Goal: Check status: Check status

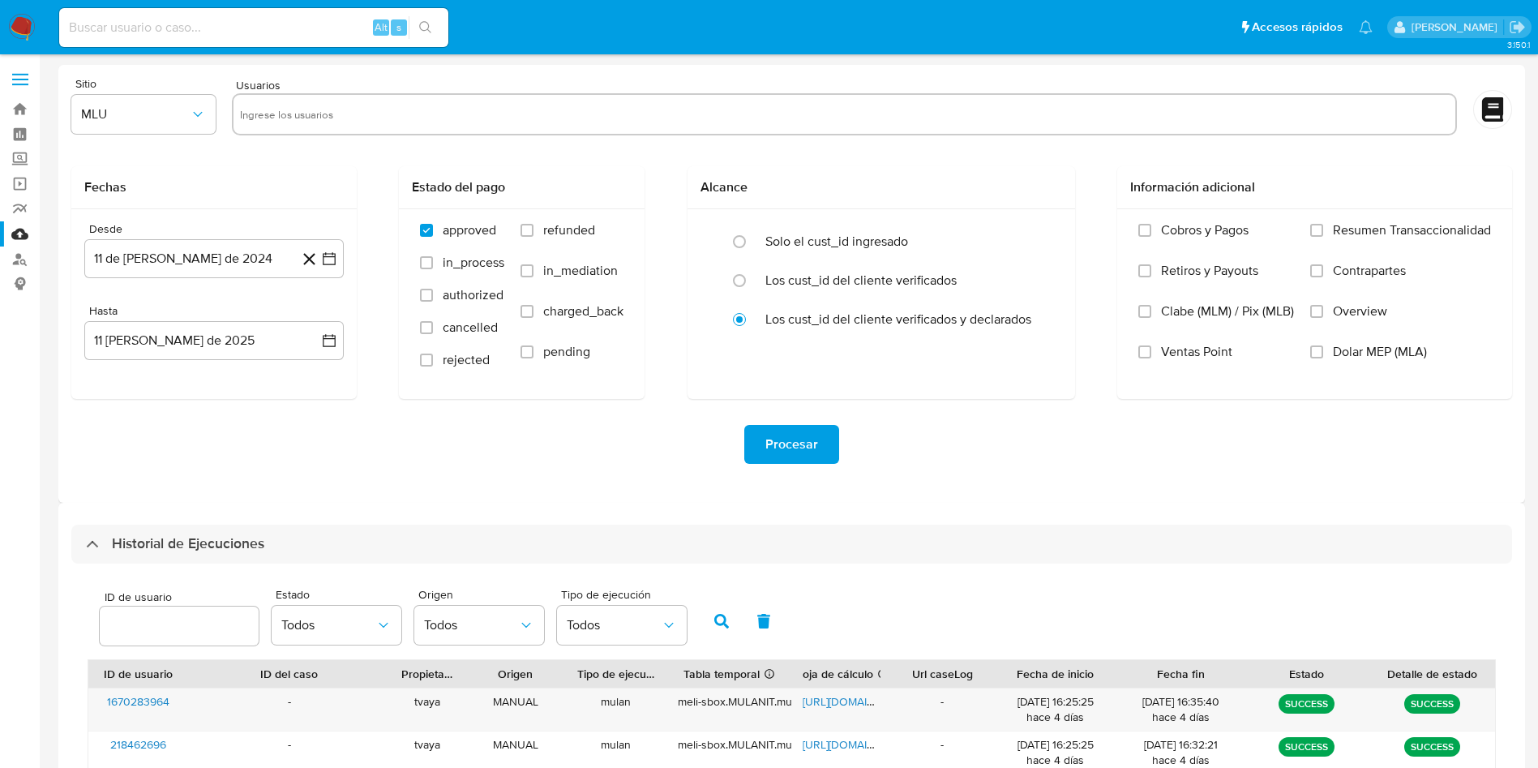
select select "10"
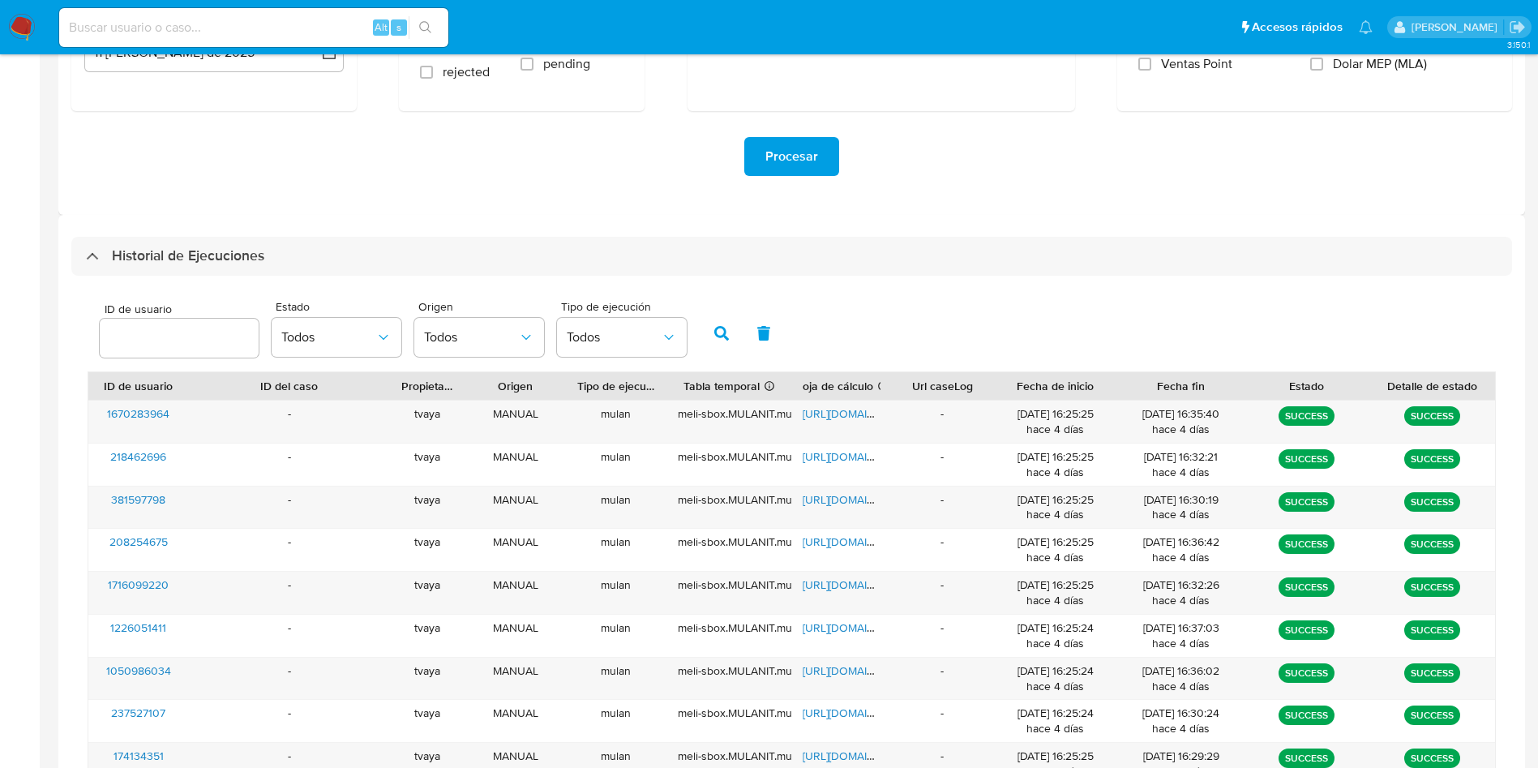
click at [1414, 112] on div "Procesar" at bounding box center [791, 156] width 1441 height 91
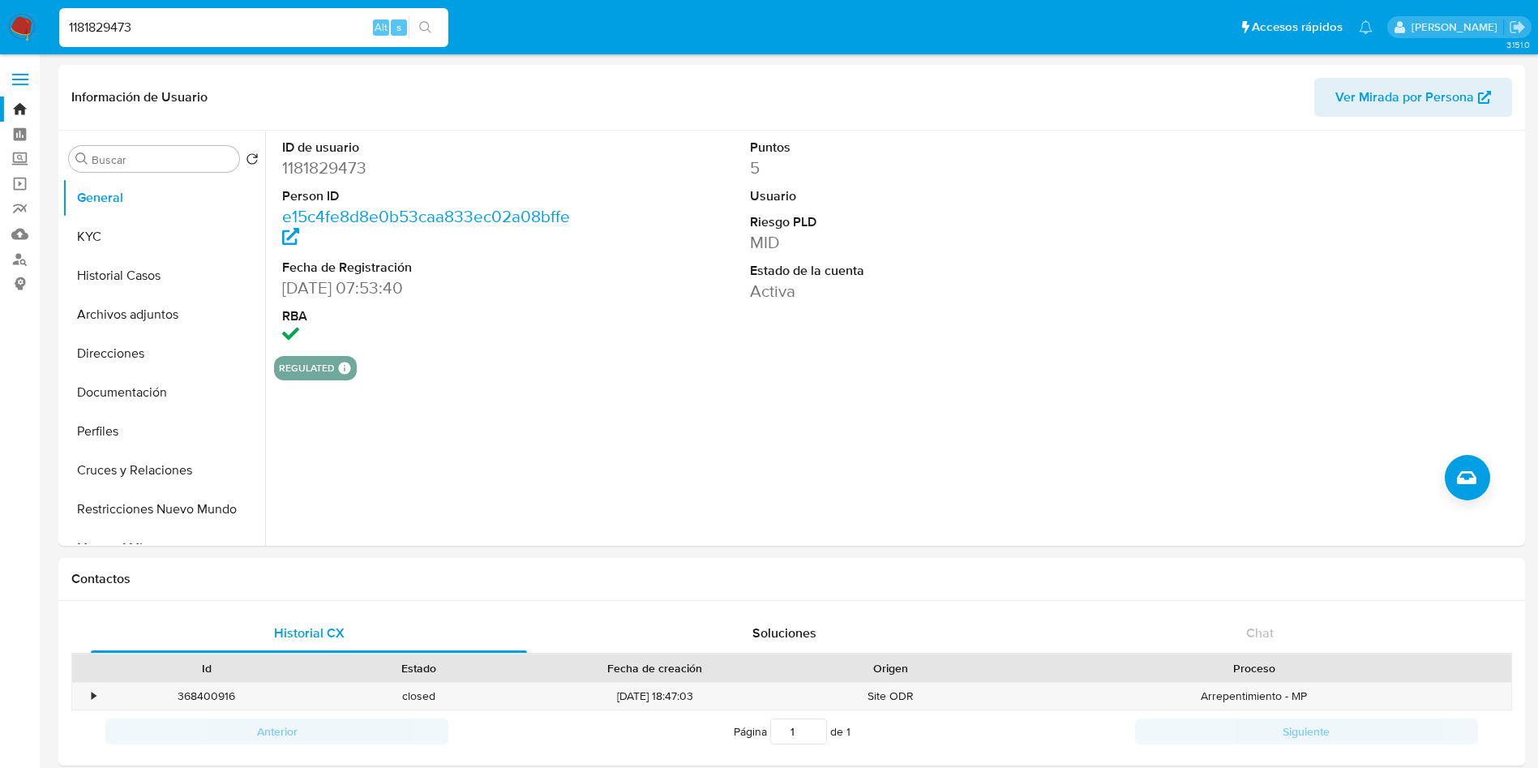
select select "10"
click at [214, 36] on input "1181829473" at bounding box center [253, 27] width 389 height 21
paste input "034975030"
type input "1034975030"
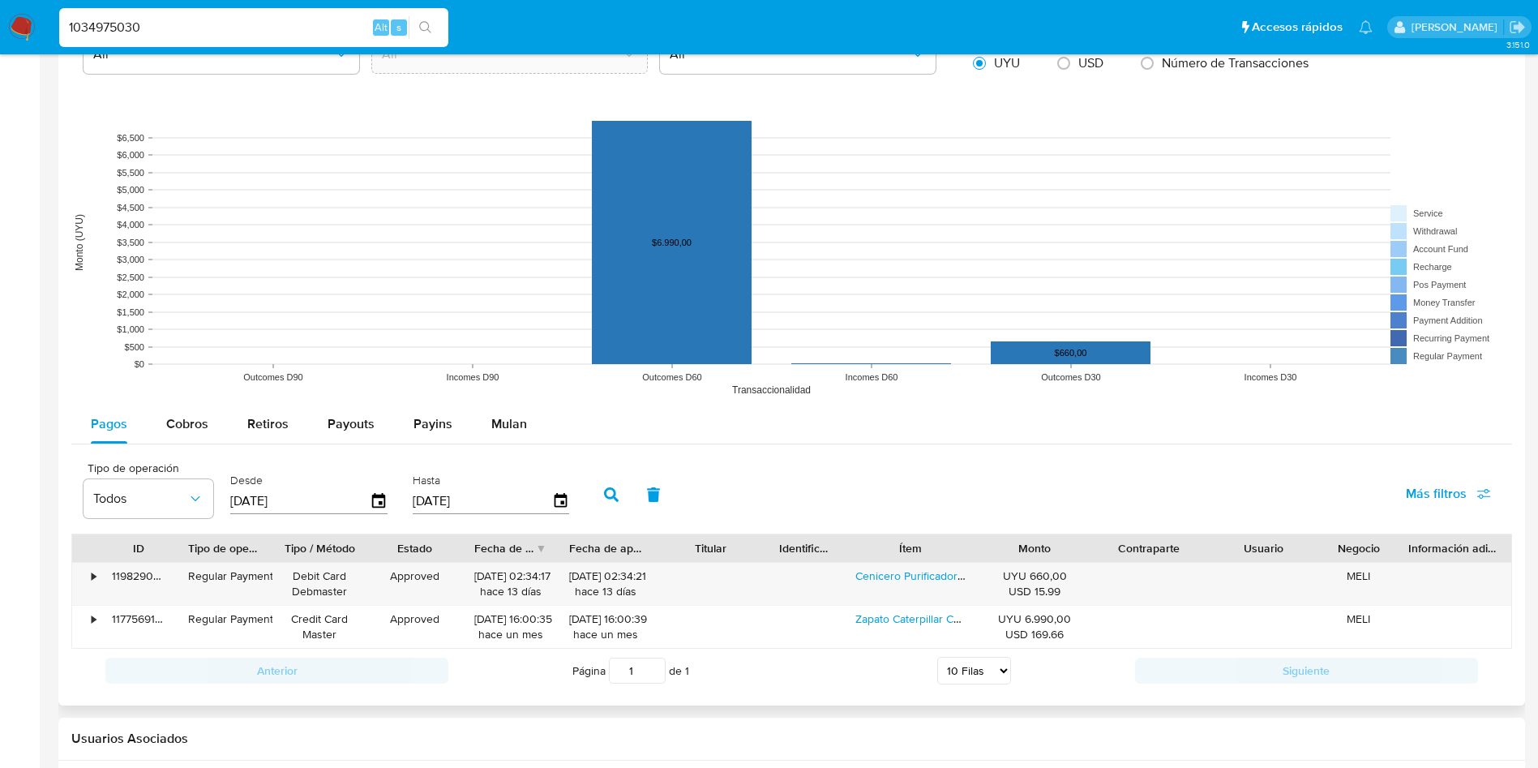
scroll to position [1216, 0]
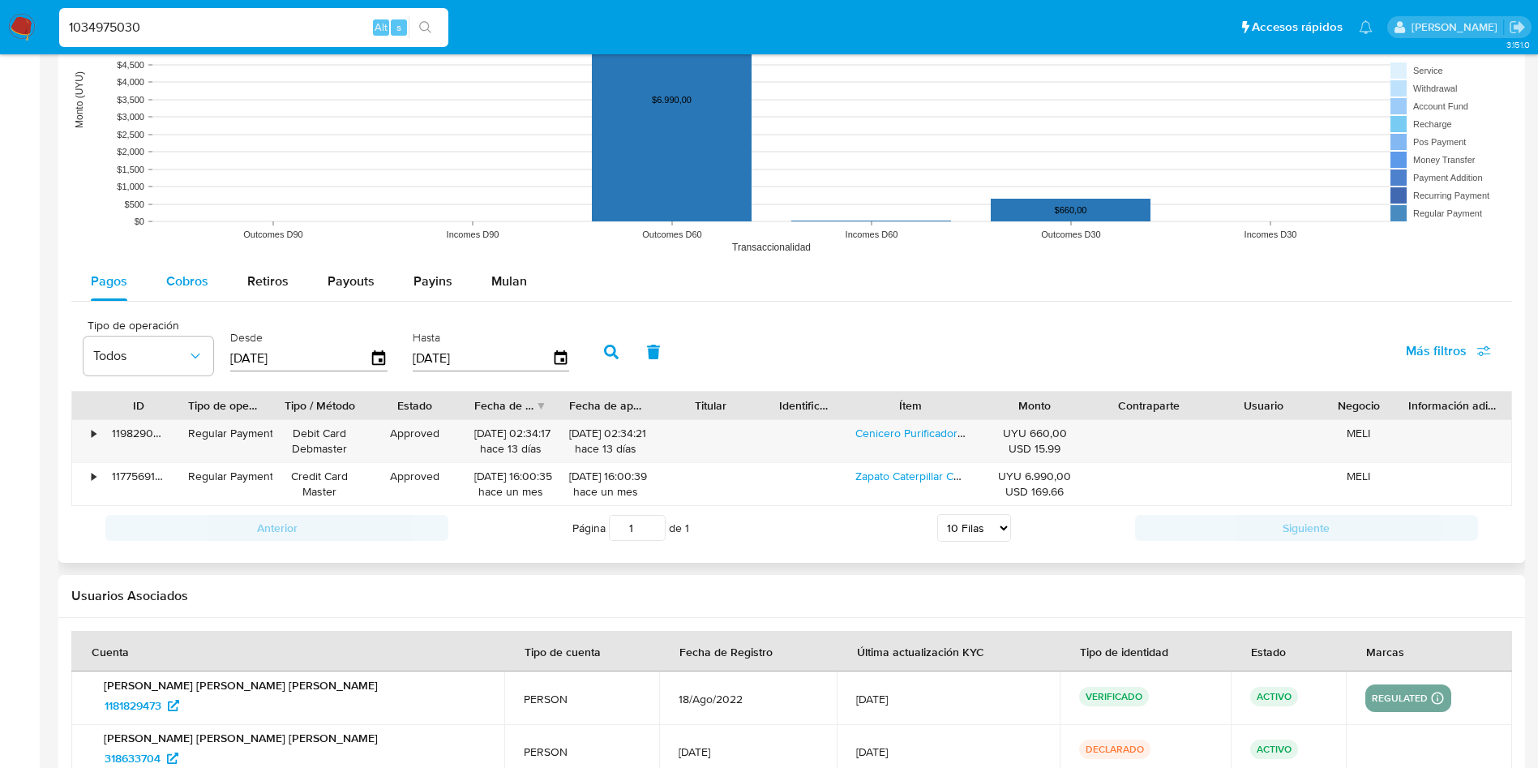
click at [208, 281] on button "Cobros" at bounding box center [187, 281] width 81 height 39
select select "10"
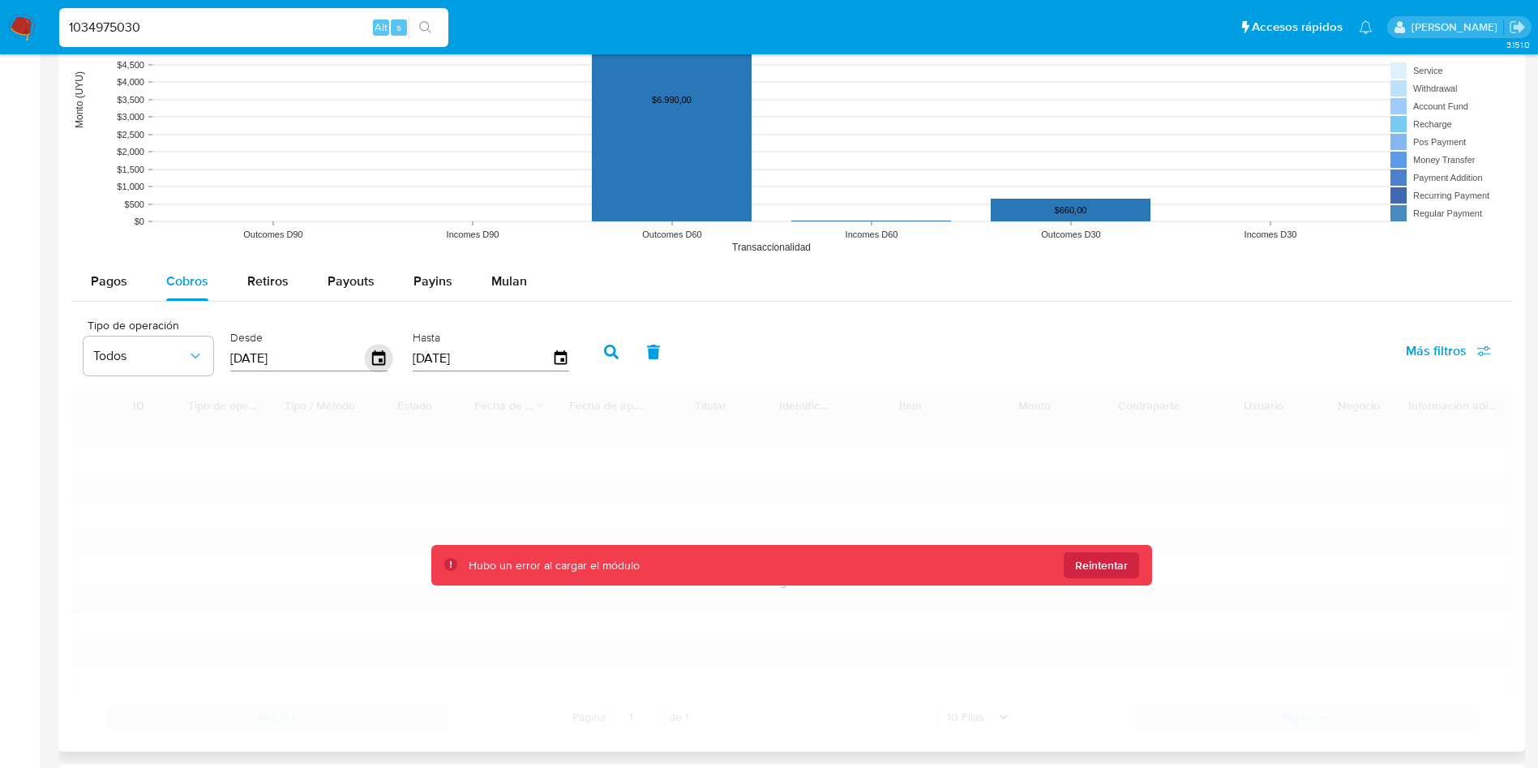
click at [382, 357] on icon "button" at bounding box center [379, 359] width 28 height 28
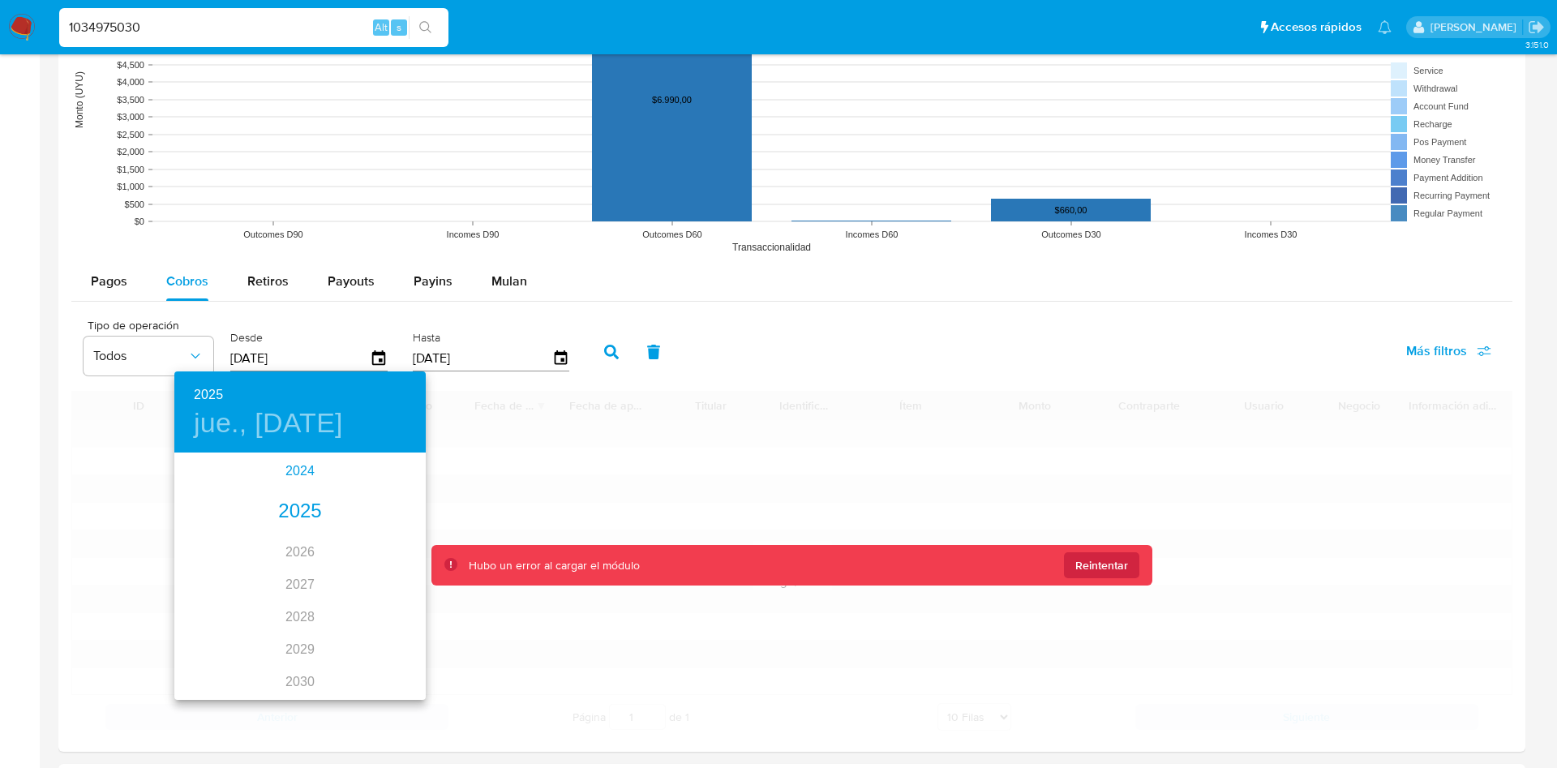
click at [283, 470] on div "2024" at bounding box center [299, 471] width 251 height 32
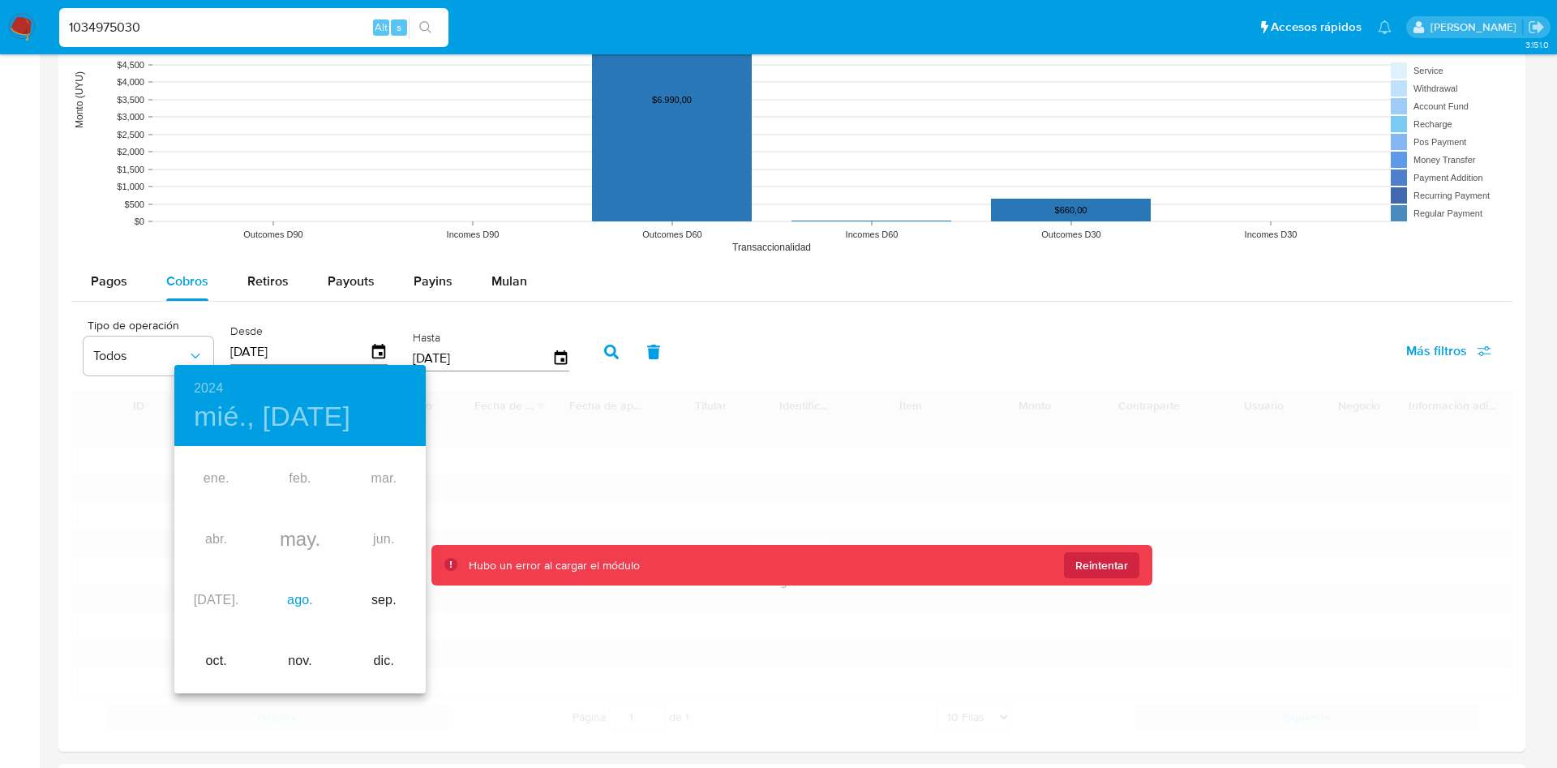
click at [297, 598] on div "ago." at bounding box center [300, 600] width 84 height 61
type input "[DATE]"
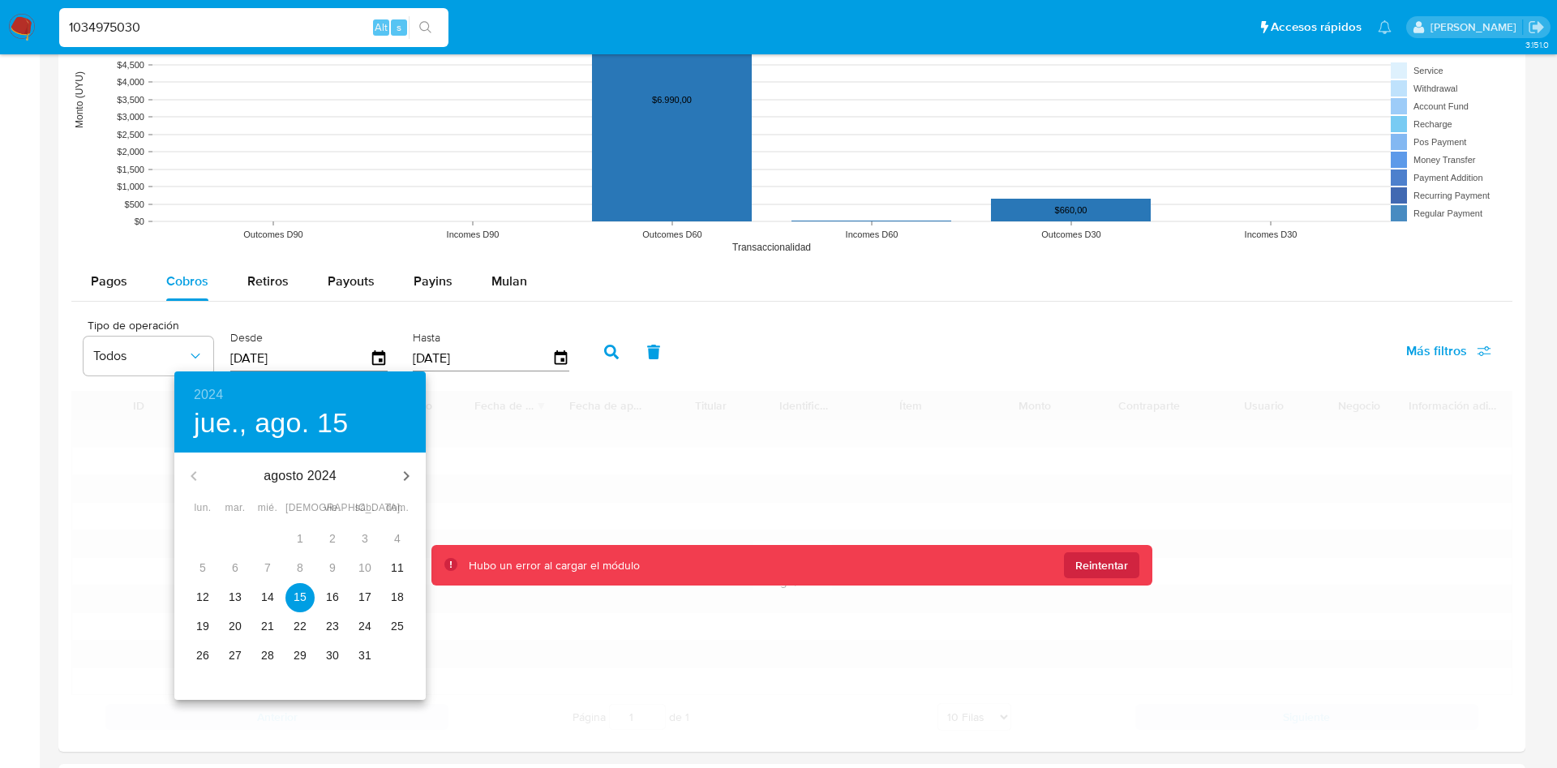
click at [297, 593] on p "15" at bounding box center [299, 597] width 13 height 16
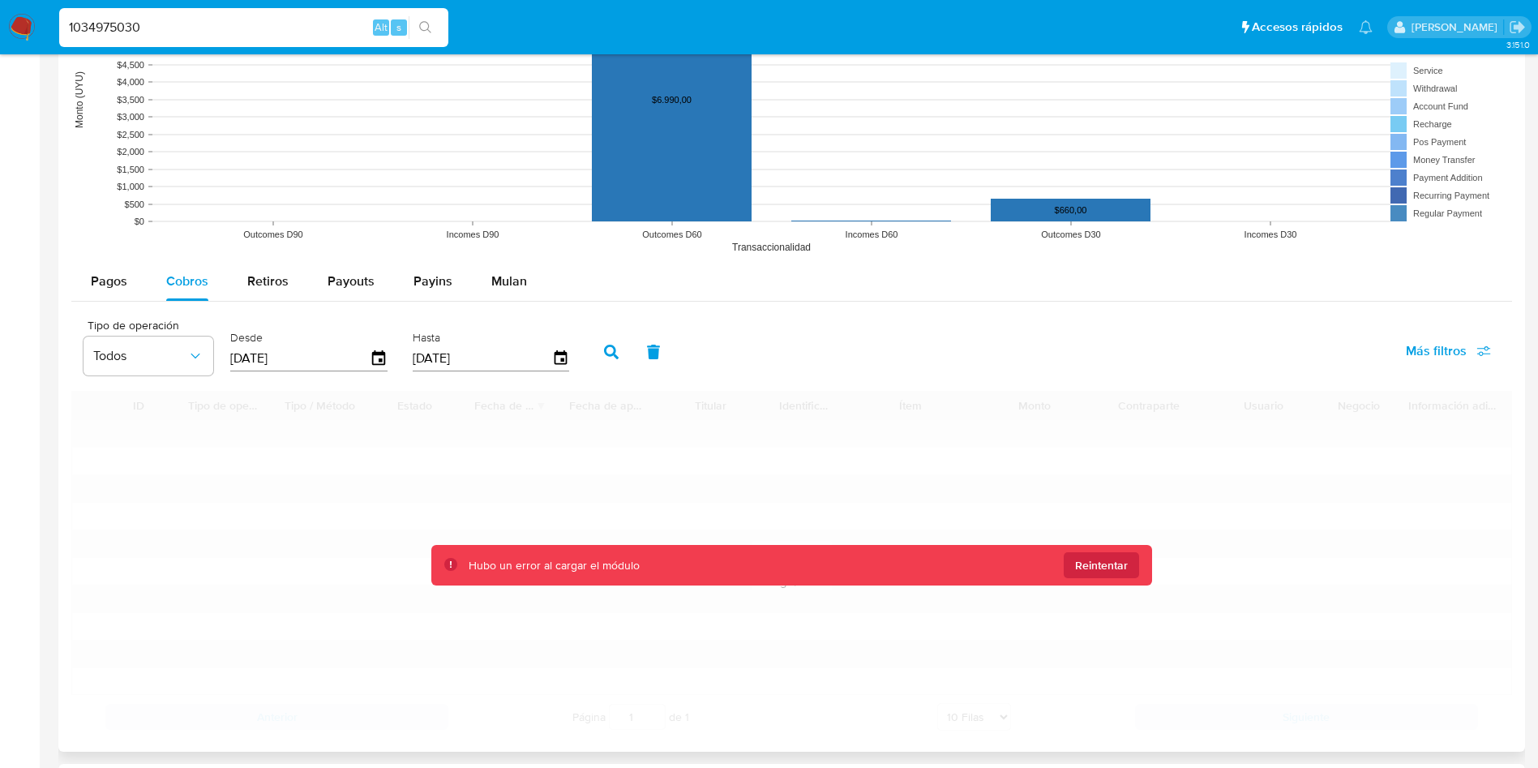
click at [597, 350] on button "button" at bounding box center [611, 351] width 42 height 39
click at [106, 272] on span "Pagos" at bounding box center [109, 281] width 36 height 19
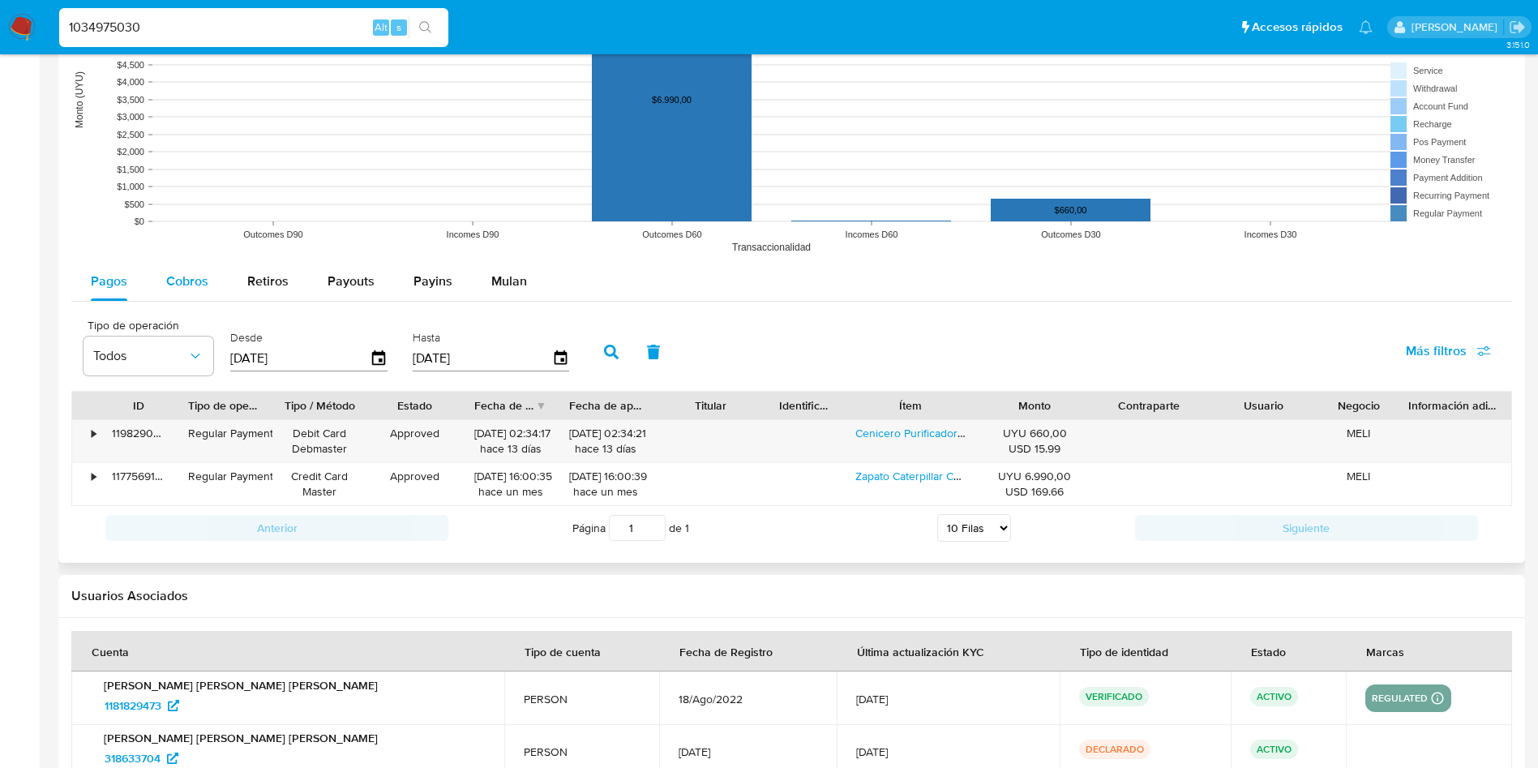
click at [179, 285] on span "Cobros" at bounding box center [187, 281] width 42 height 19
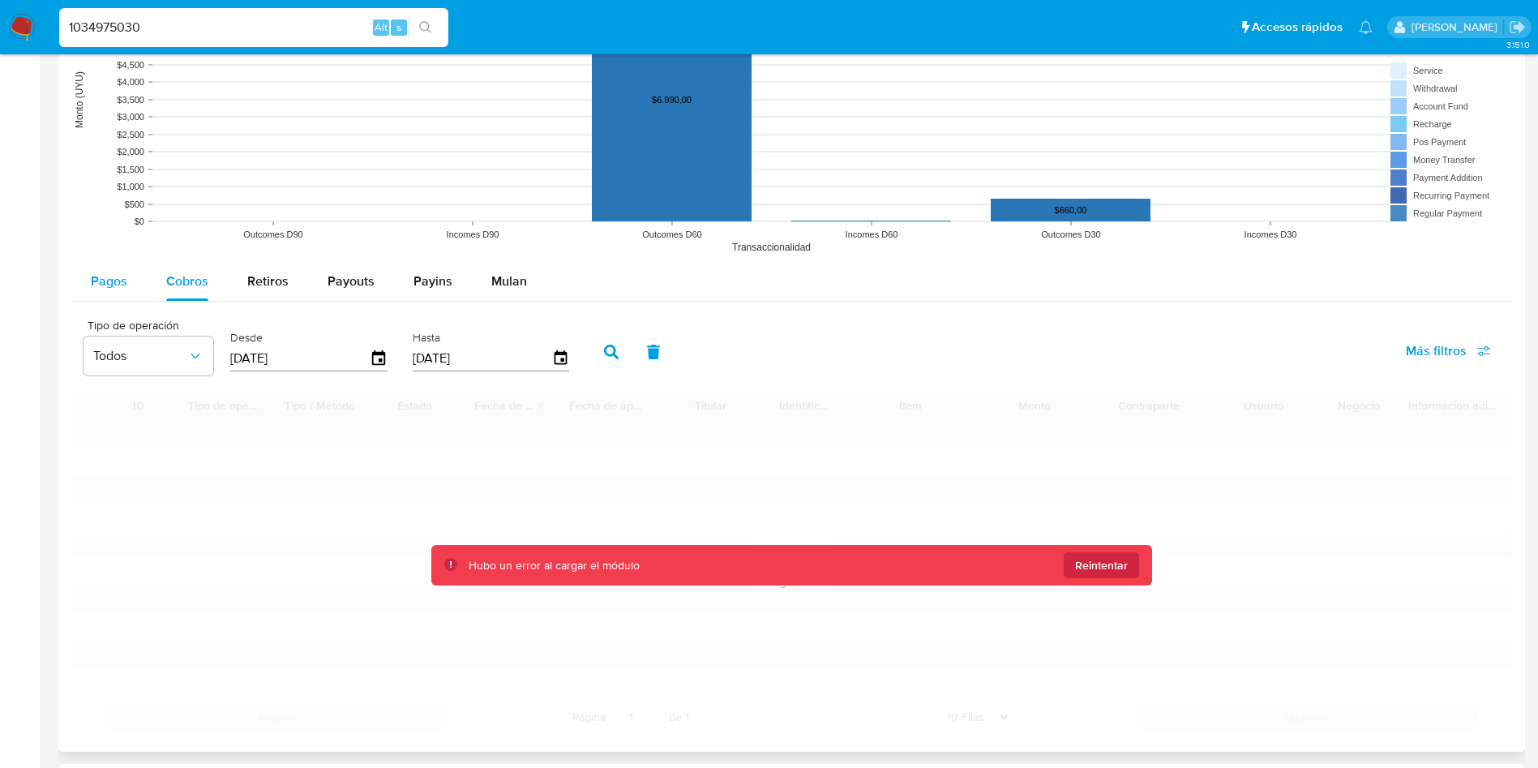
click at [112, 283] on span "Pagos" at bounding box center [109, 281] width 36 height 19
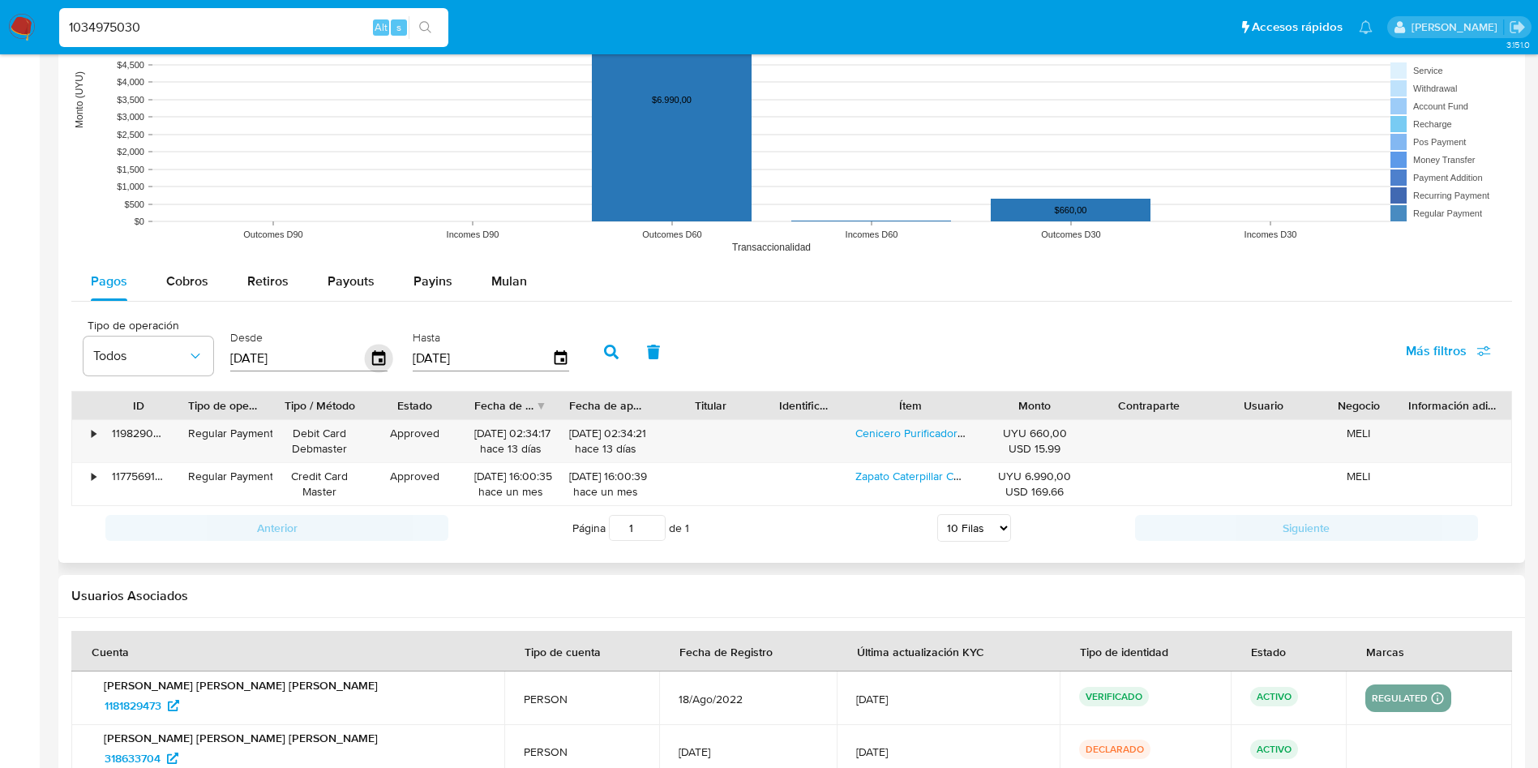
click at [378, 353] on icon "button" at bounding box center [378, 357] width 13 height 15
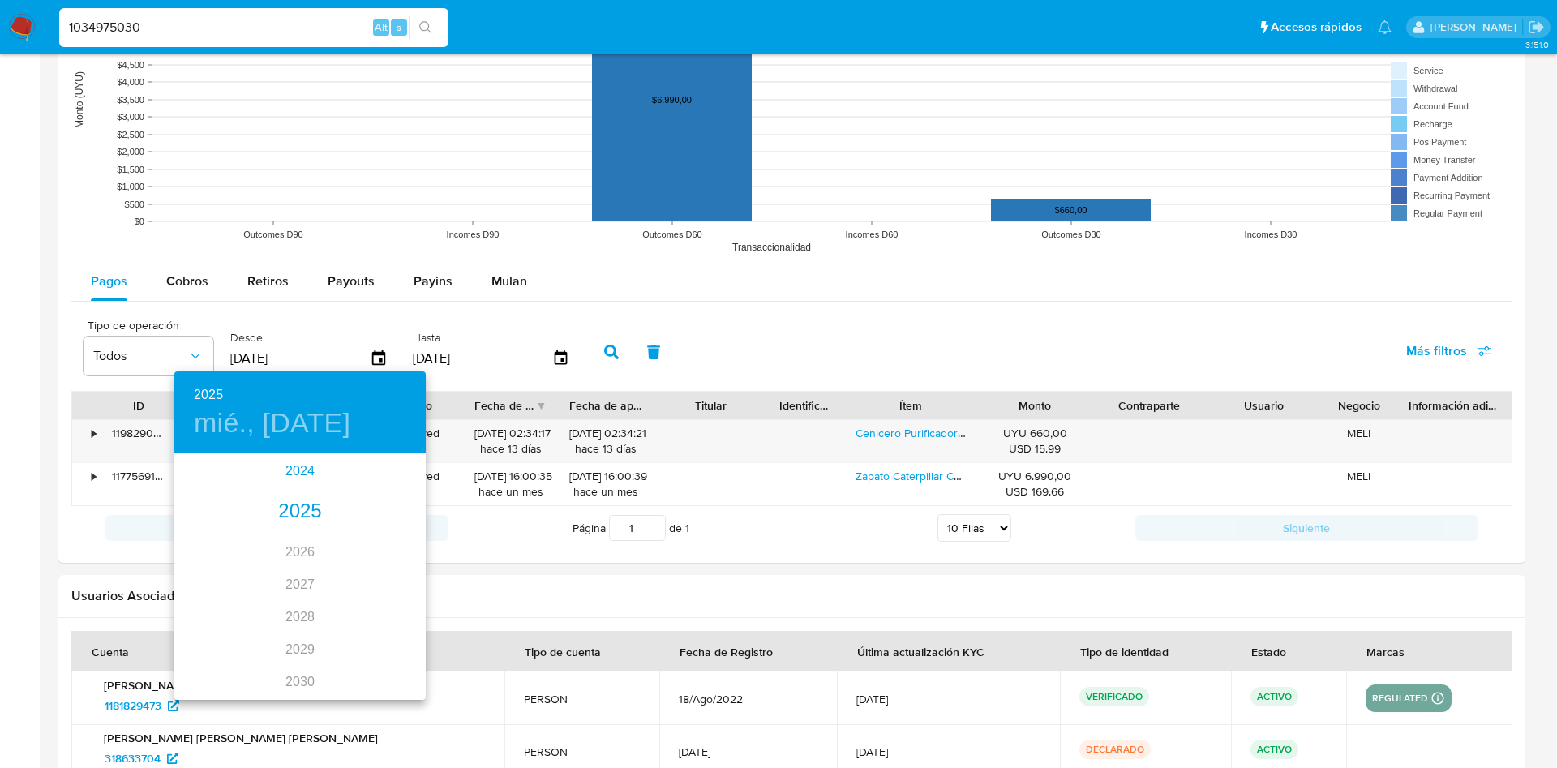
click at [290, 467] on div "2024" at bounding box center [299, 471] width 251 height 32
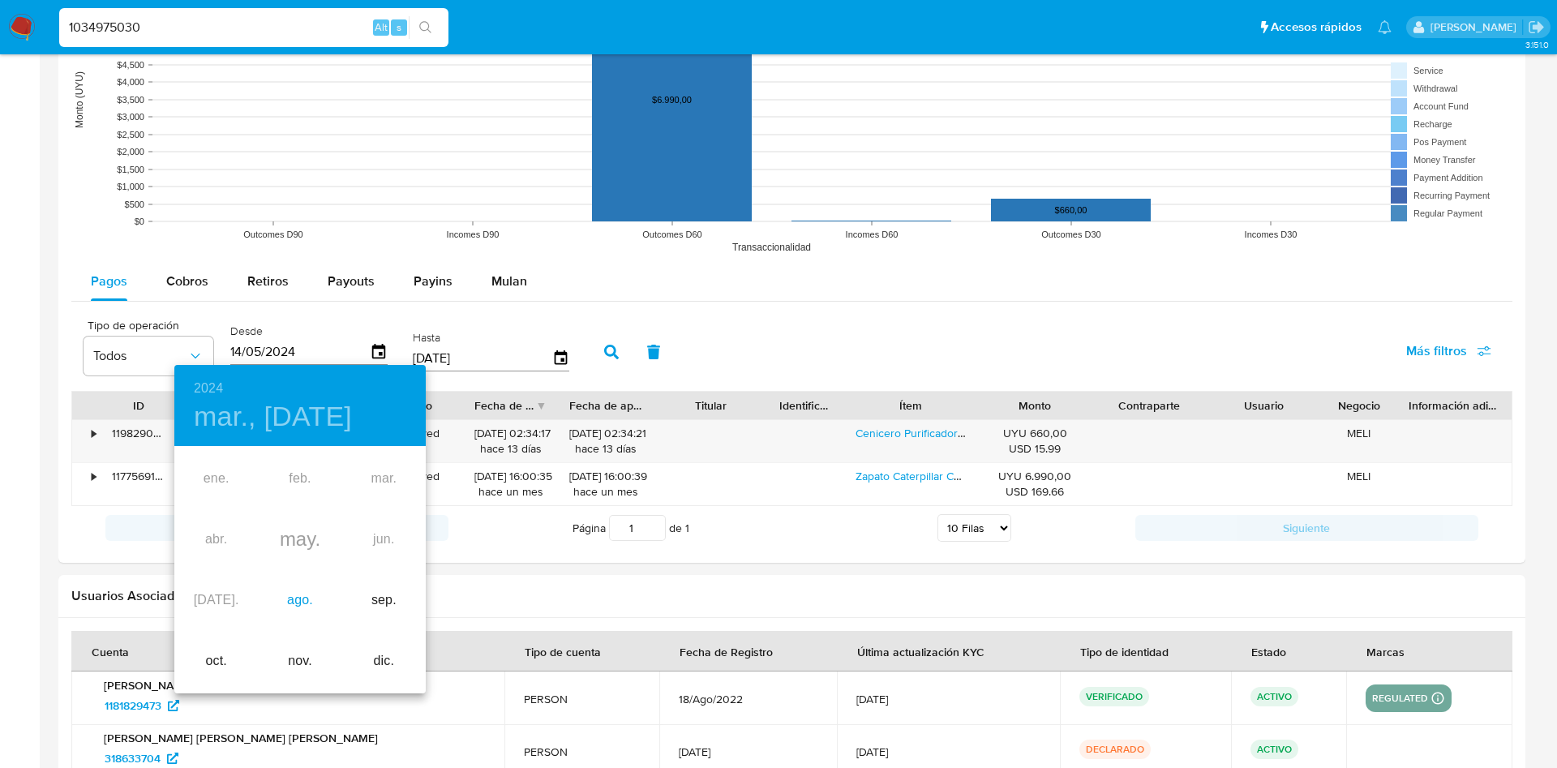
click at [285, 603] on div "ago." at bounding box center [300, 600] width 84 height 61
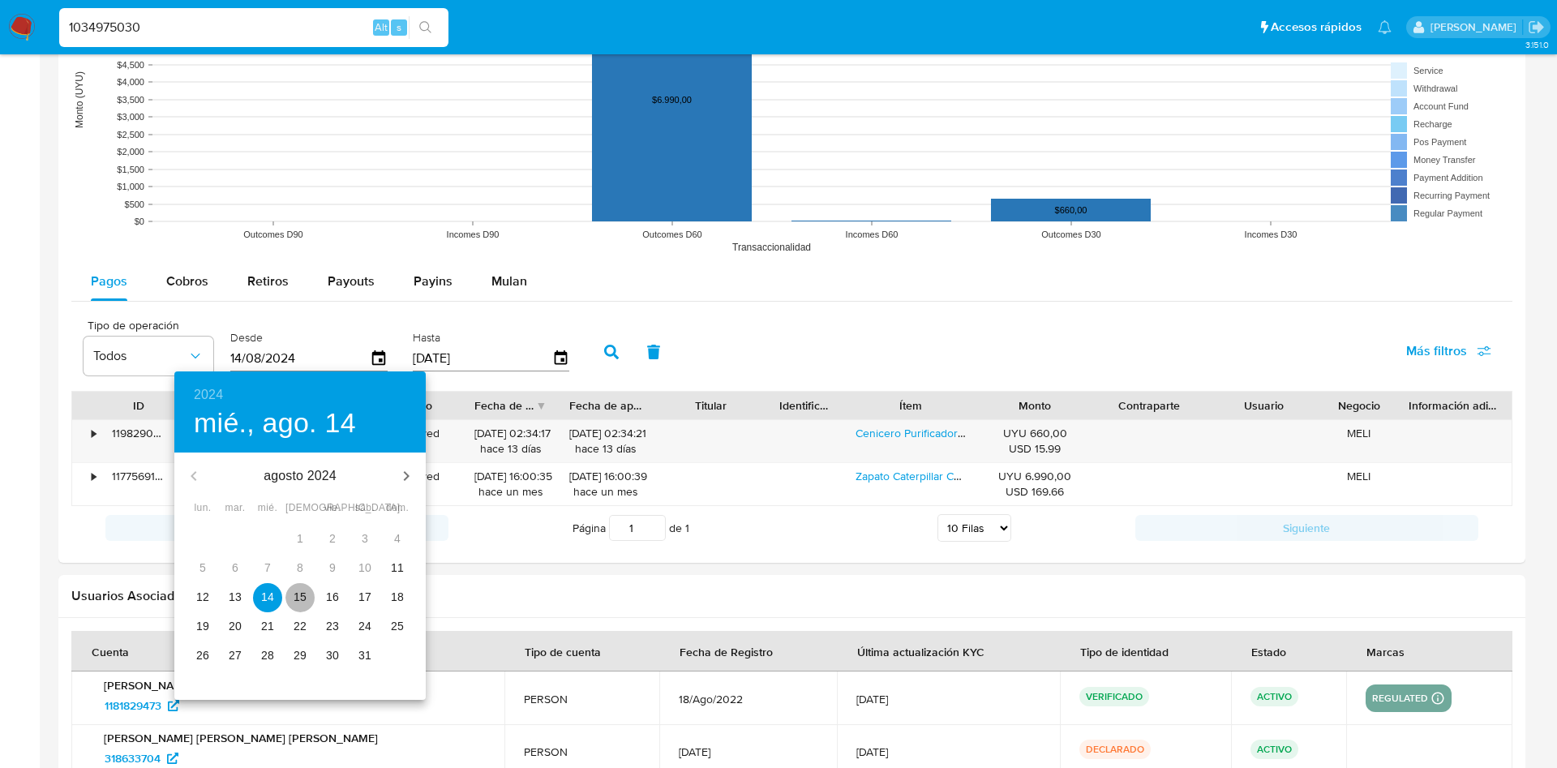
click at [292, 597] on span "15" at bounding box center [299, 597] width 29 height 16
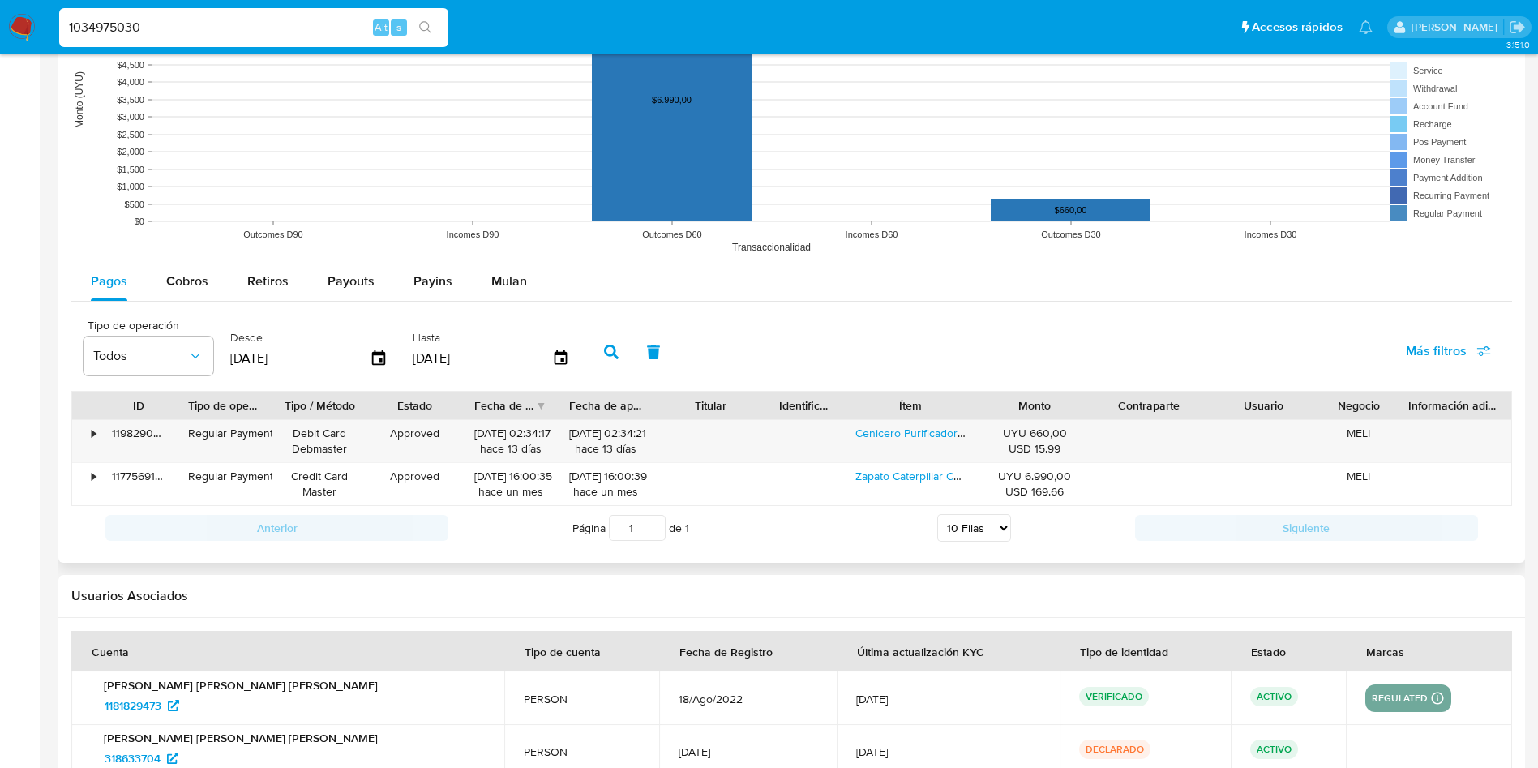
click at [619, 336] on button "button" at bounding box center [611, 351] width 42 height 39
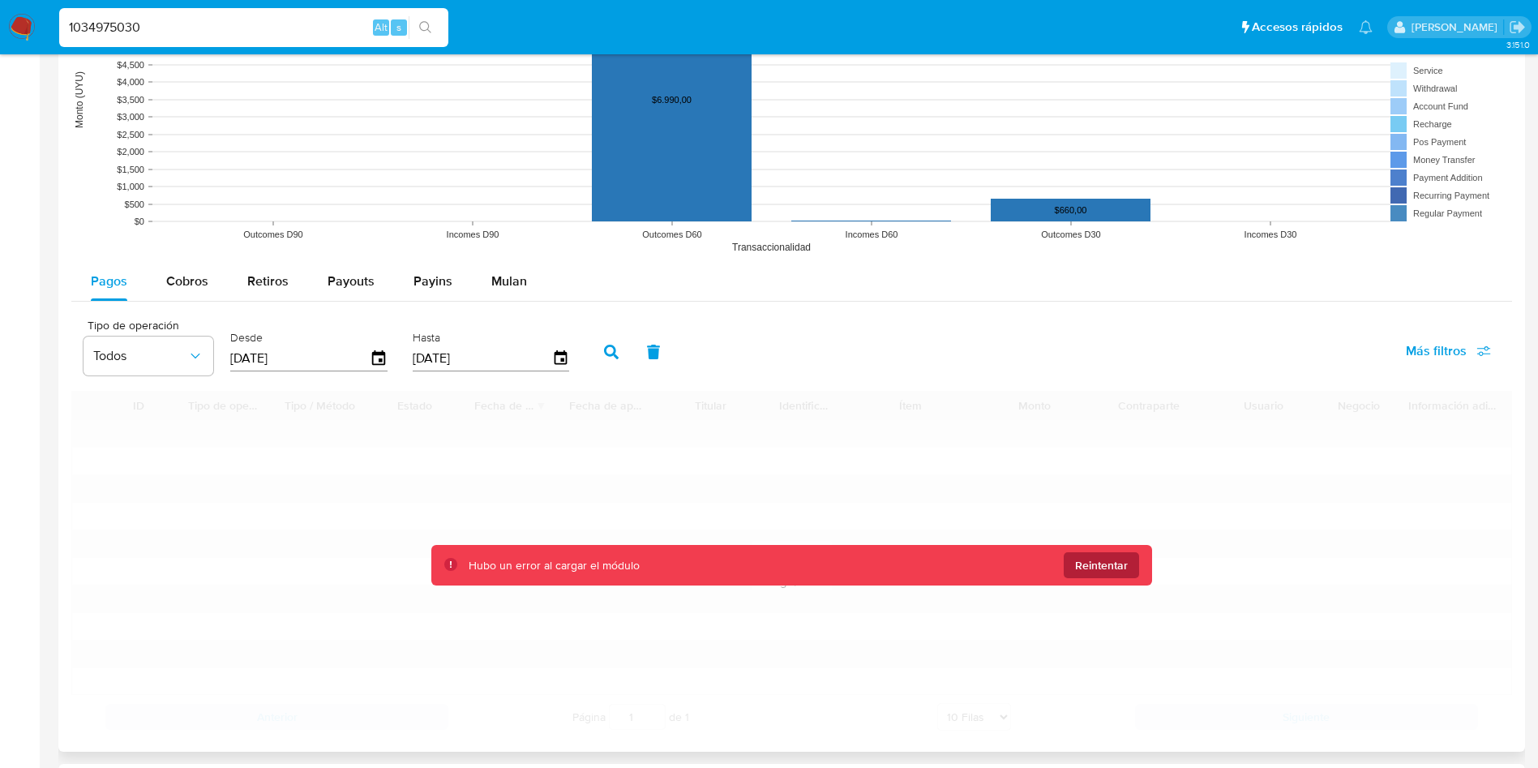
click at [1124, 566] on span "Reintentar" at bounding box center [1101, 565] width 53 height 26
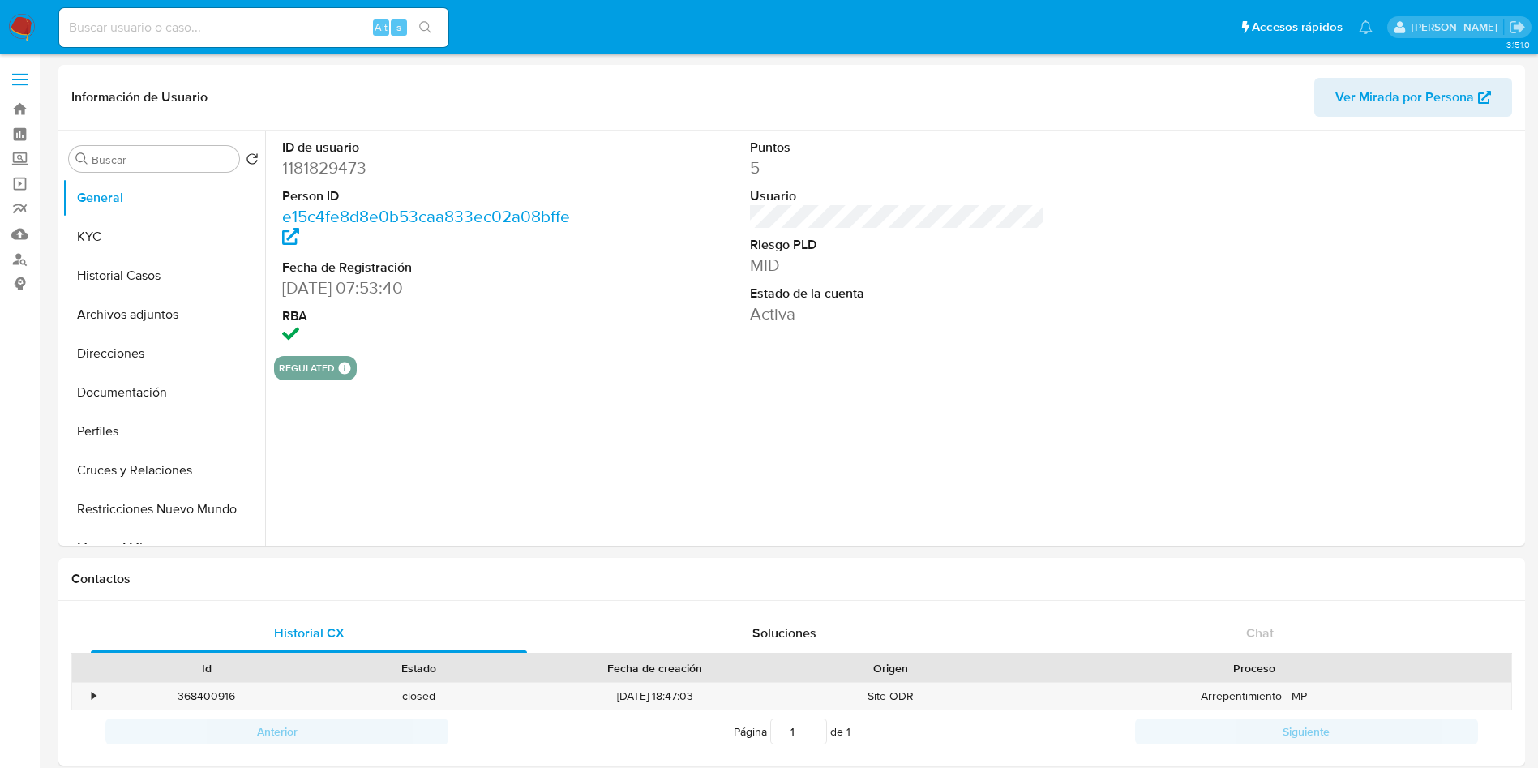
select select "10"
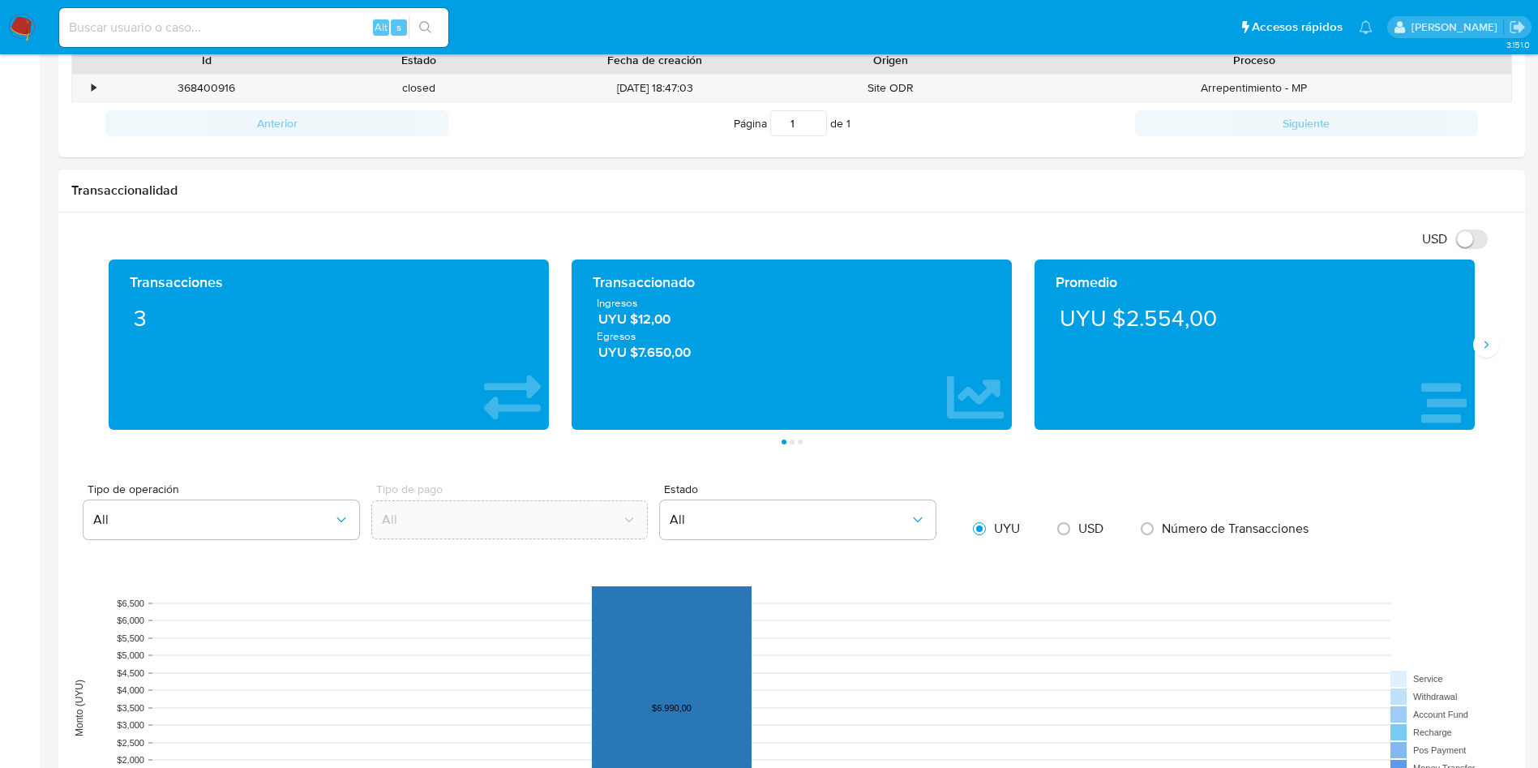
scroll to position [1216, 0]
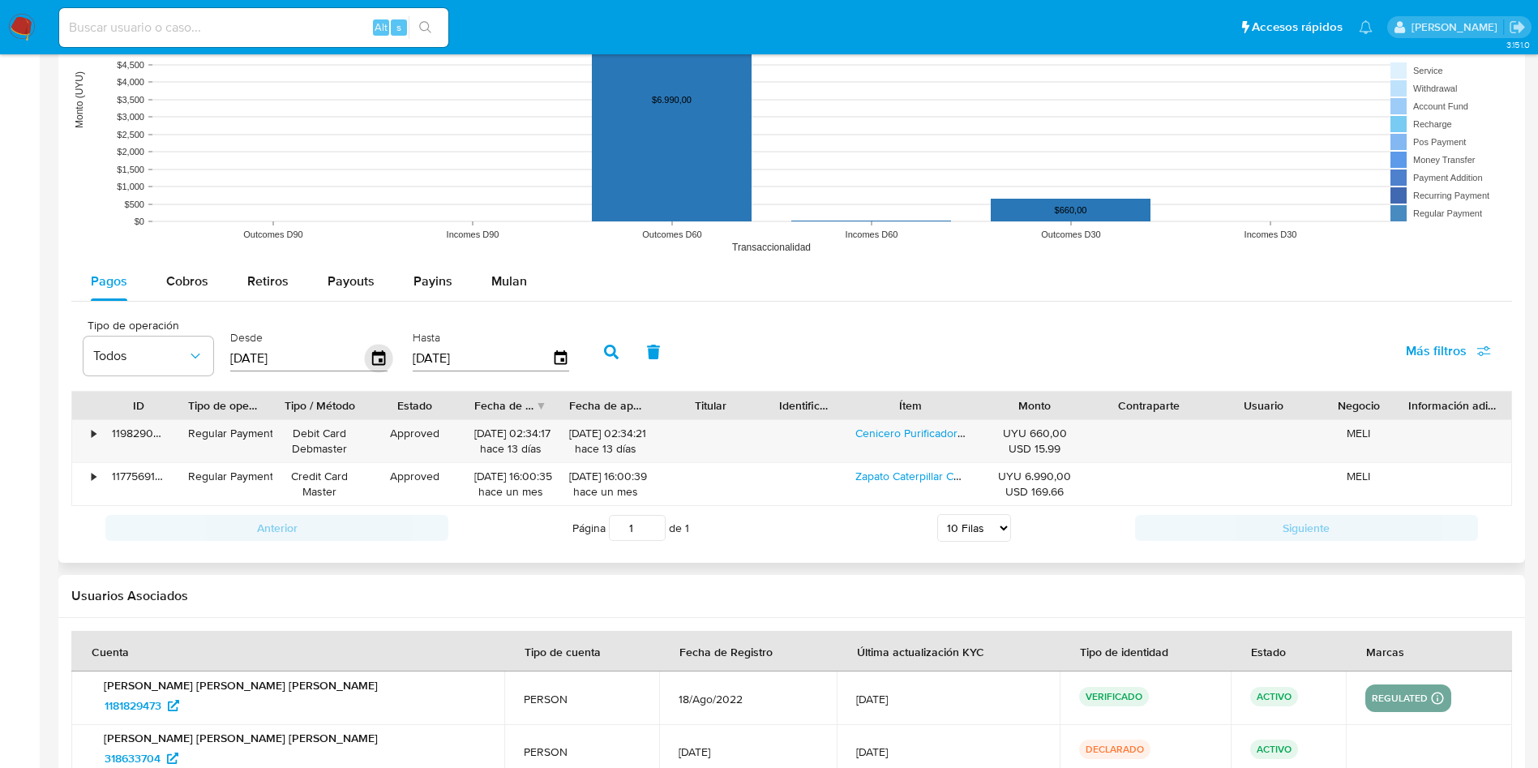
click at [375, 355] on icon "button" at bounding box center [379, 359] width 28 height 28
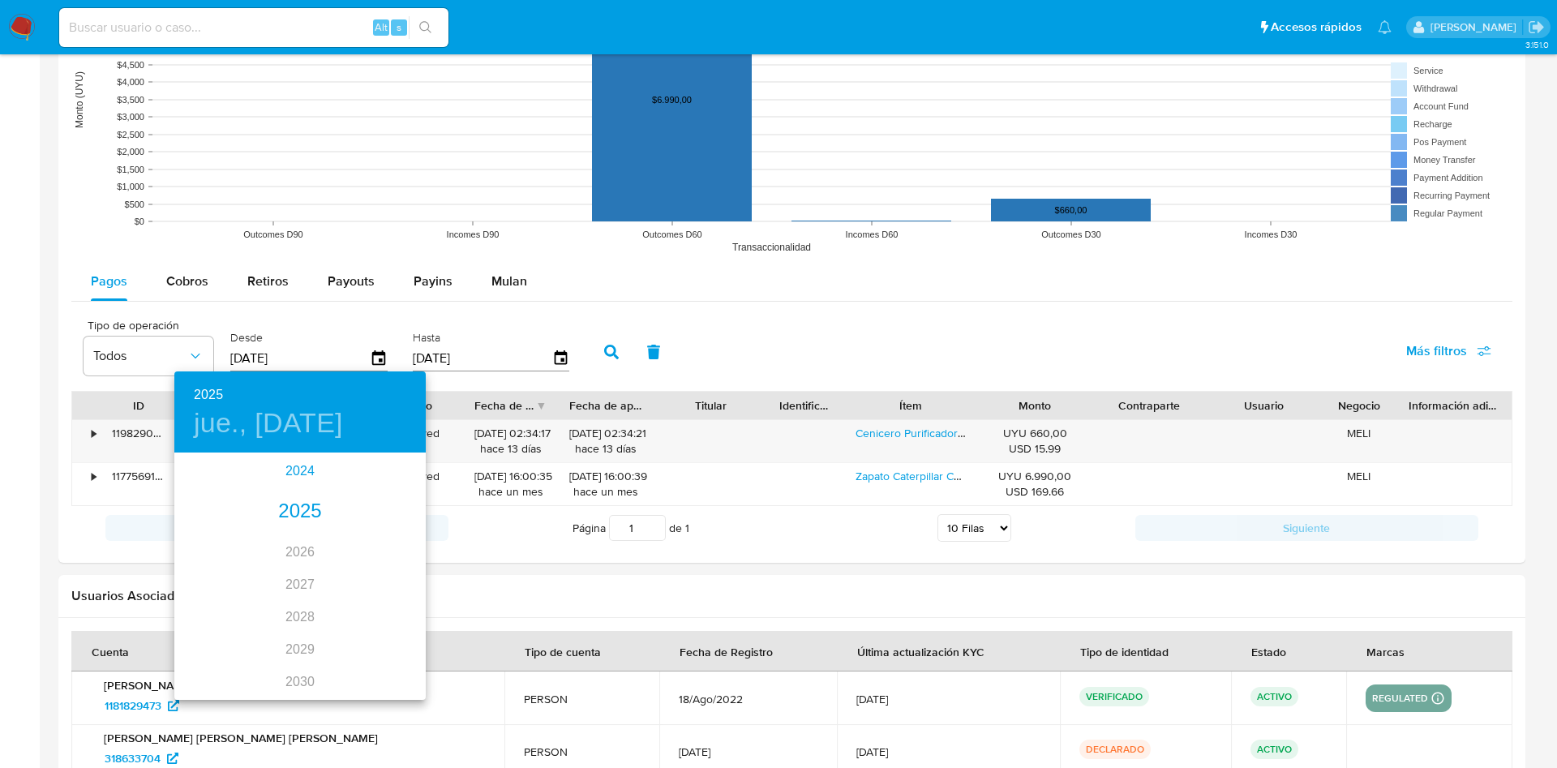
click at [281, 474] on div "2024" at bounding box center [299, 471] width 251 height 32
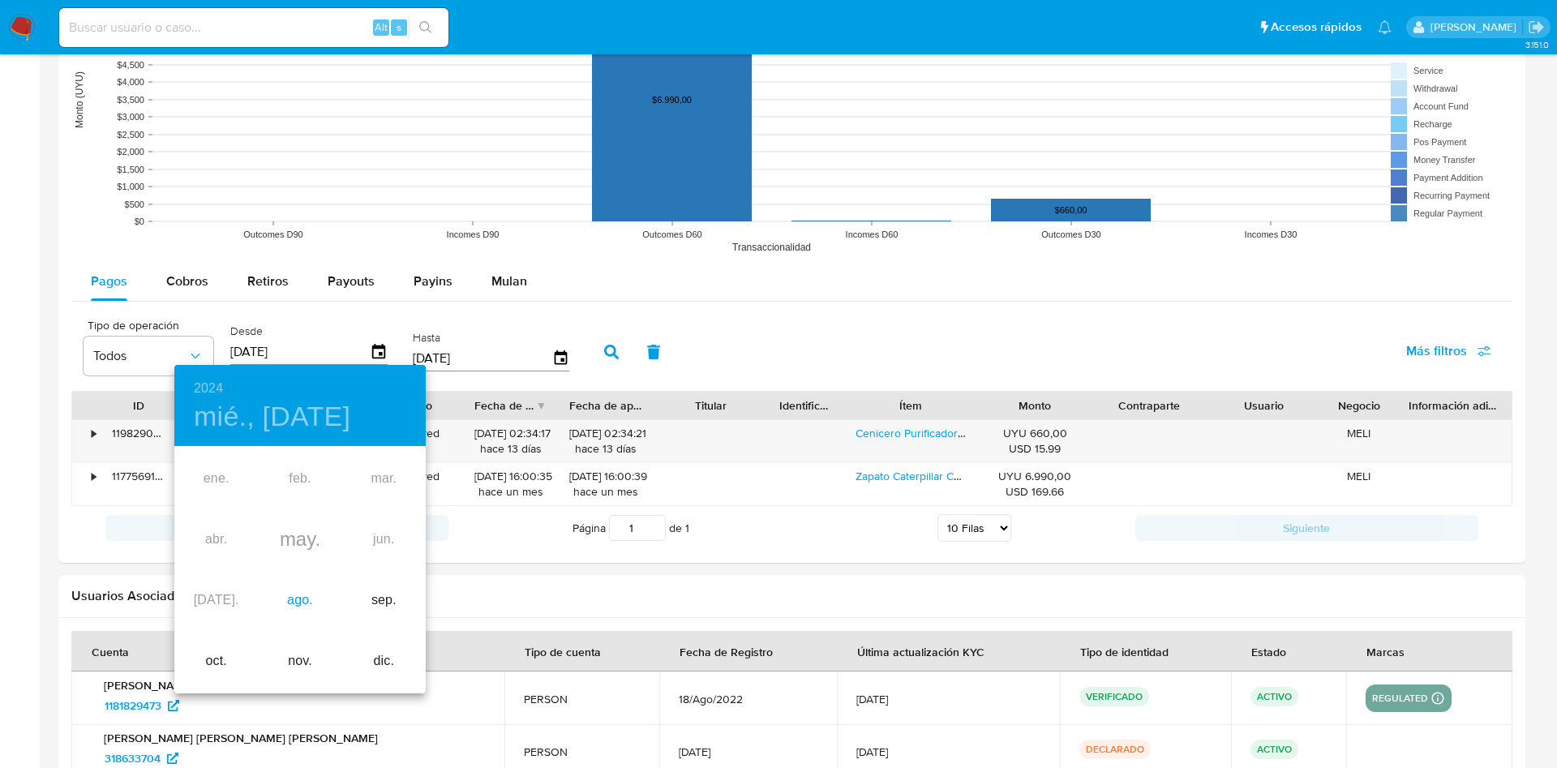
click at [307, 585] on div "ago." at bounding box center [300, 600] width 84 height 61
type input "[DATE]"
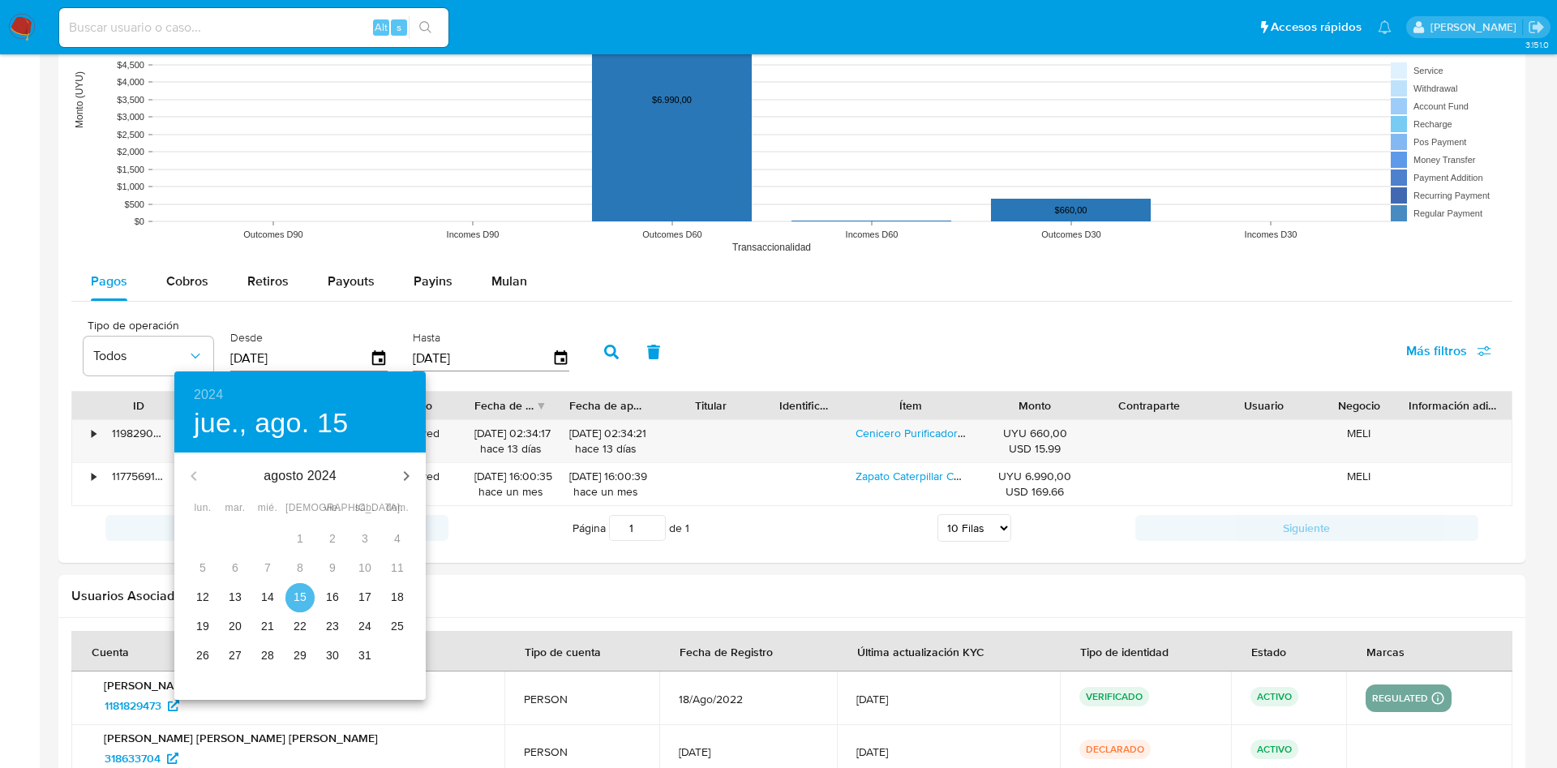
click at [297, 597] on p "15" at bounding box center [299, 597] width 13 height 16
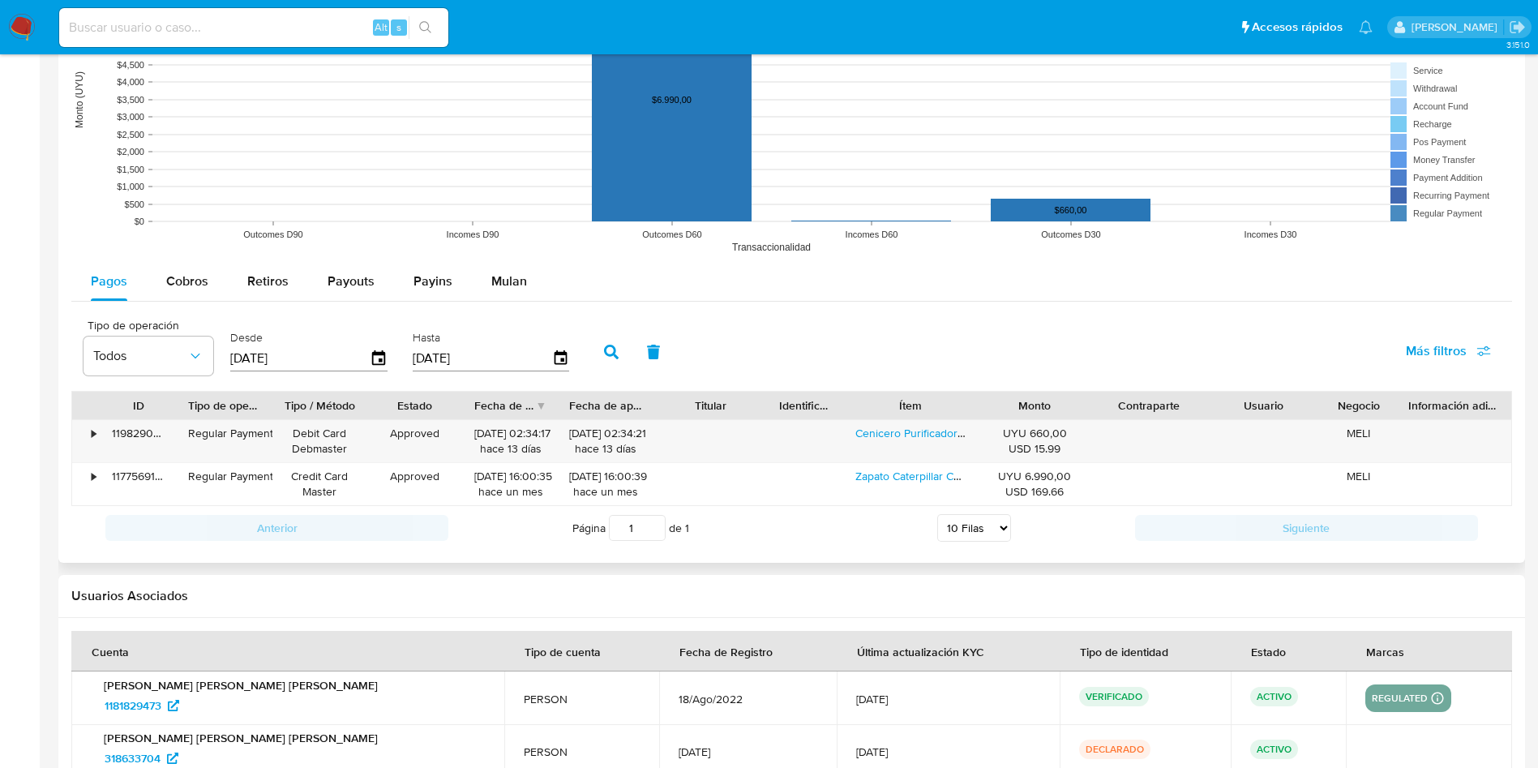
click at [614, 360] on button "button" at bounding box center [611, 351] width 42 height 39
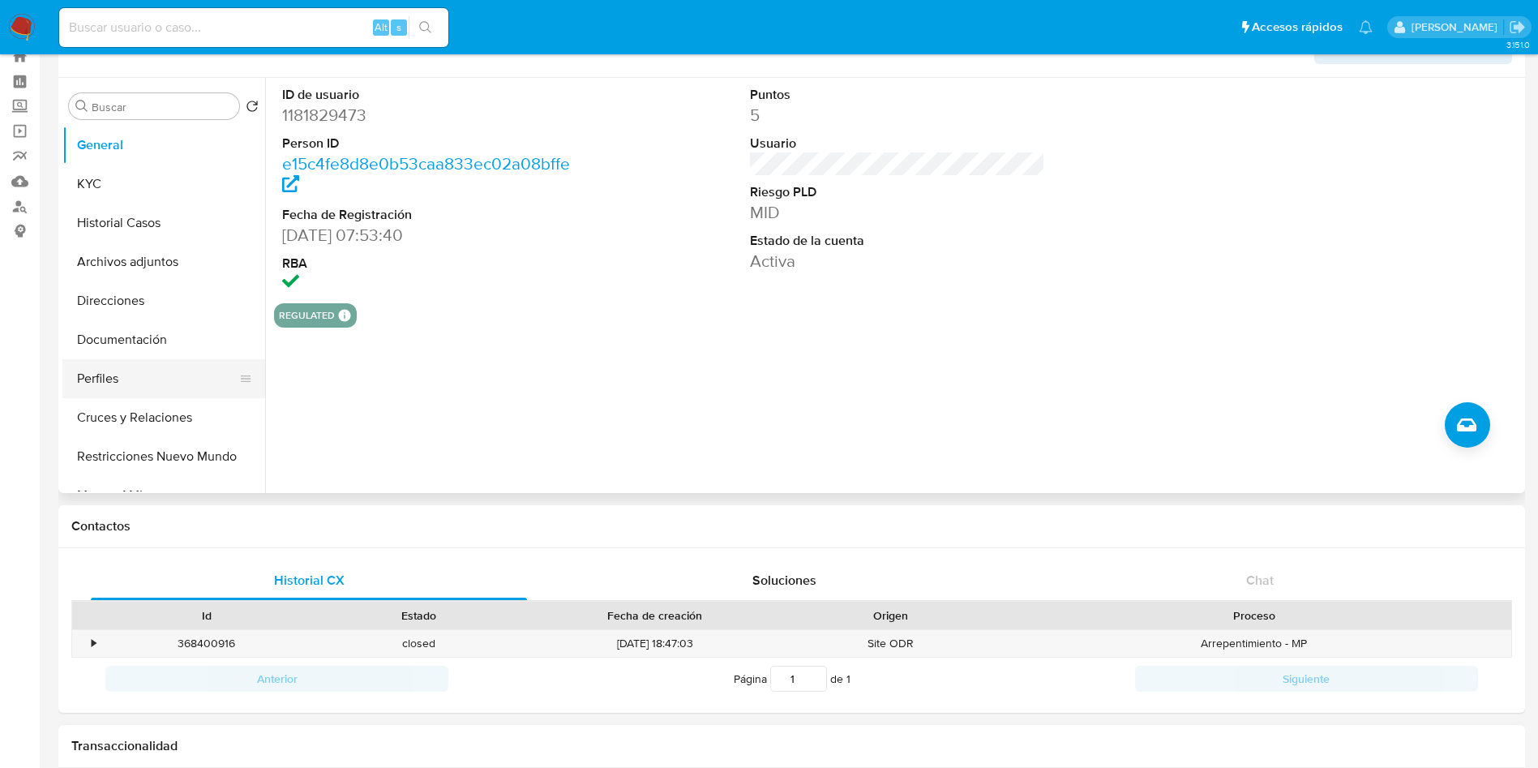
scroll to position [0, 0]
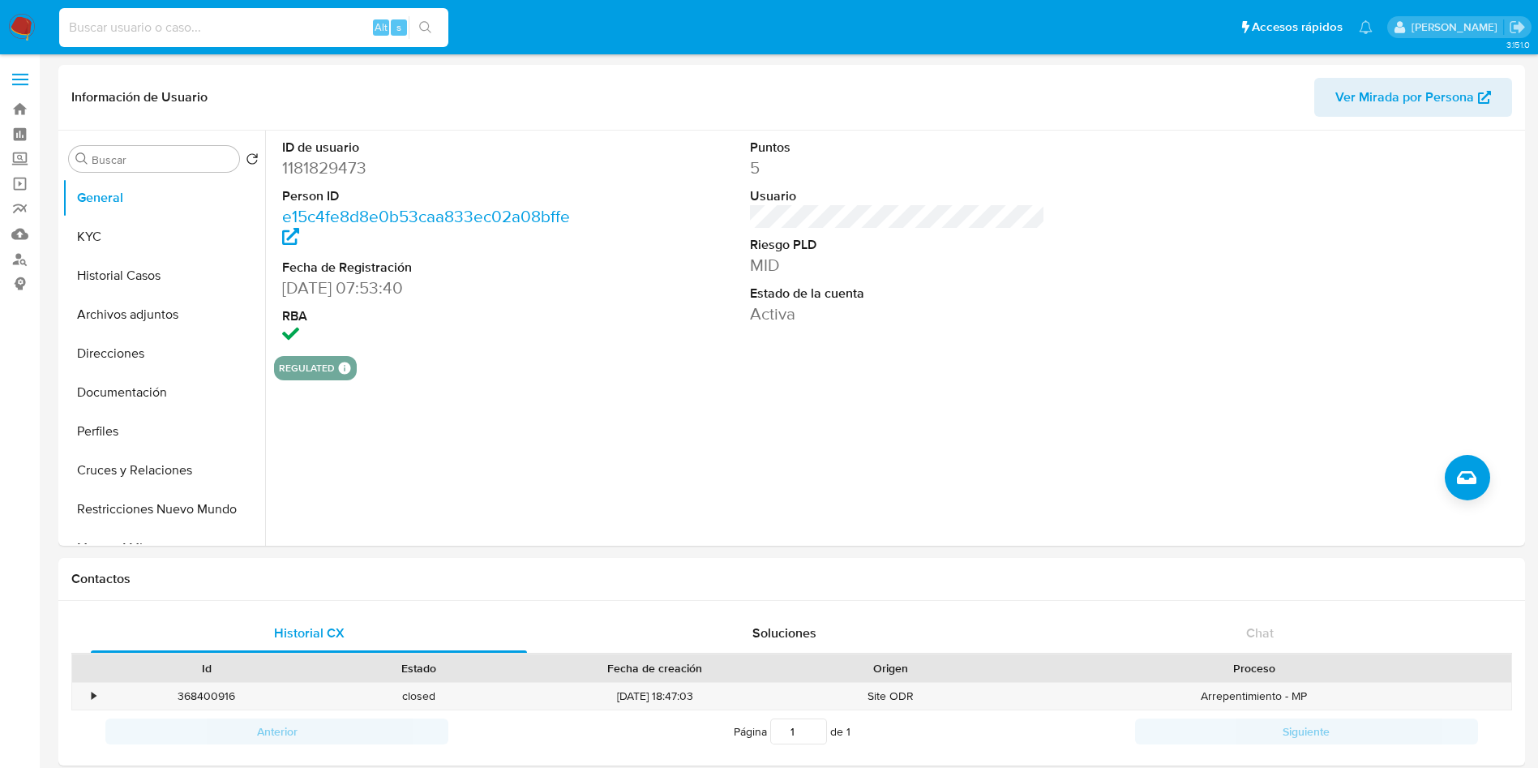
click at [278, 24] on input at bounding box center [253, 27] width 389 height 21
paste input "1034975030"
type input "1034975030"
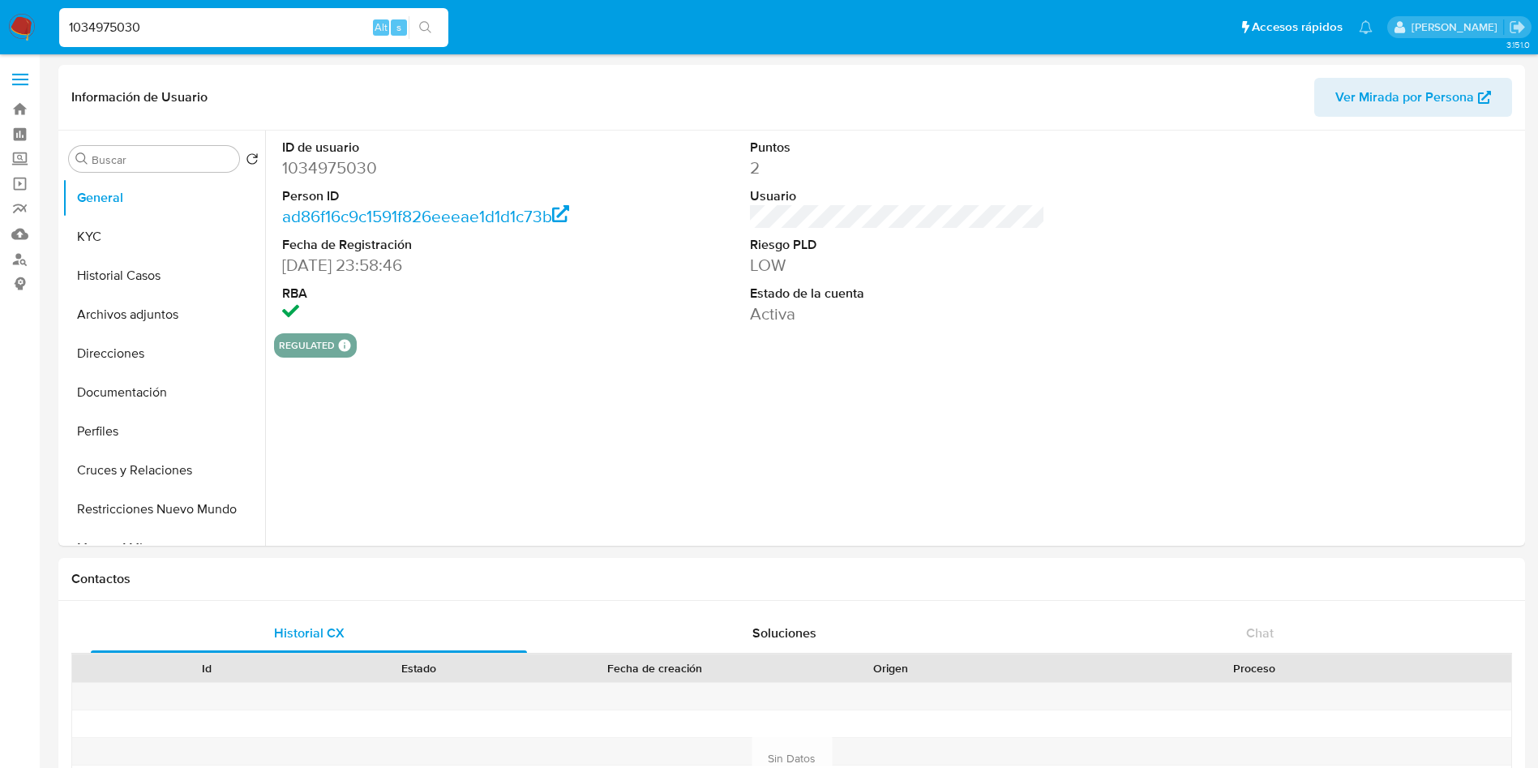
select select "10"
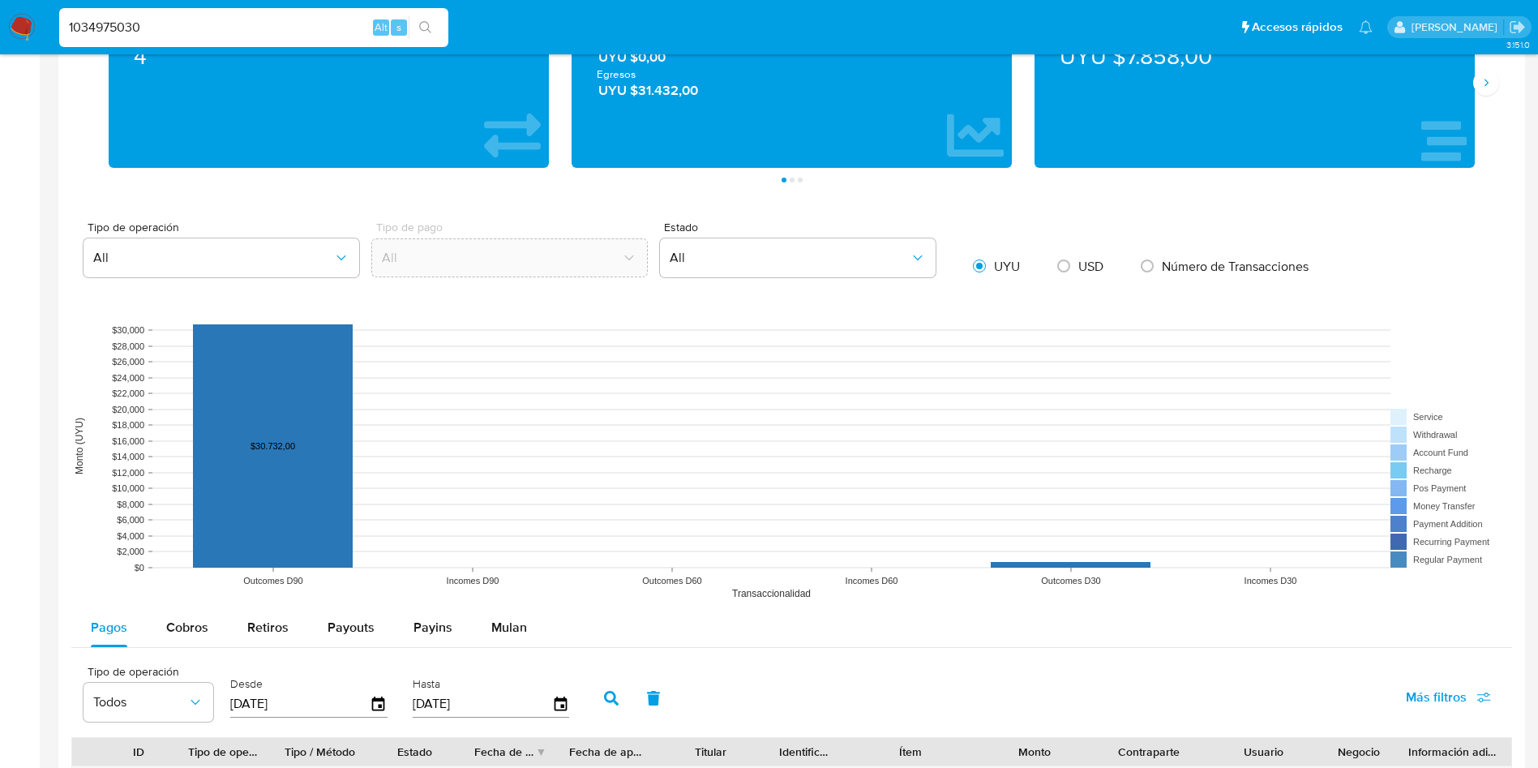
scroll to position [1216, 0]
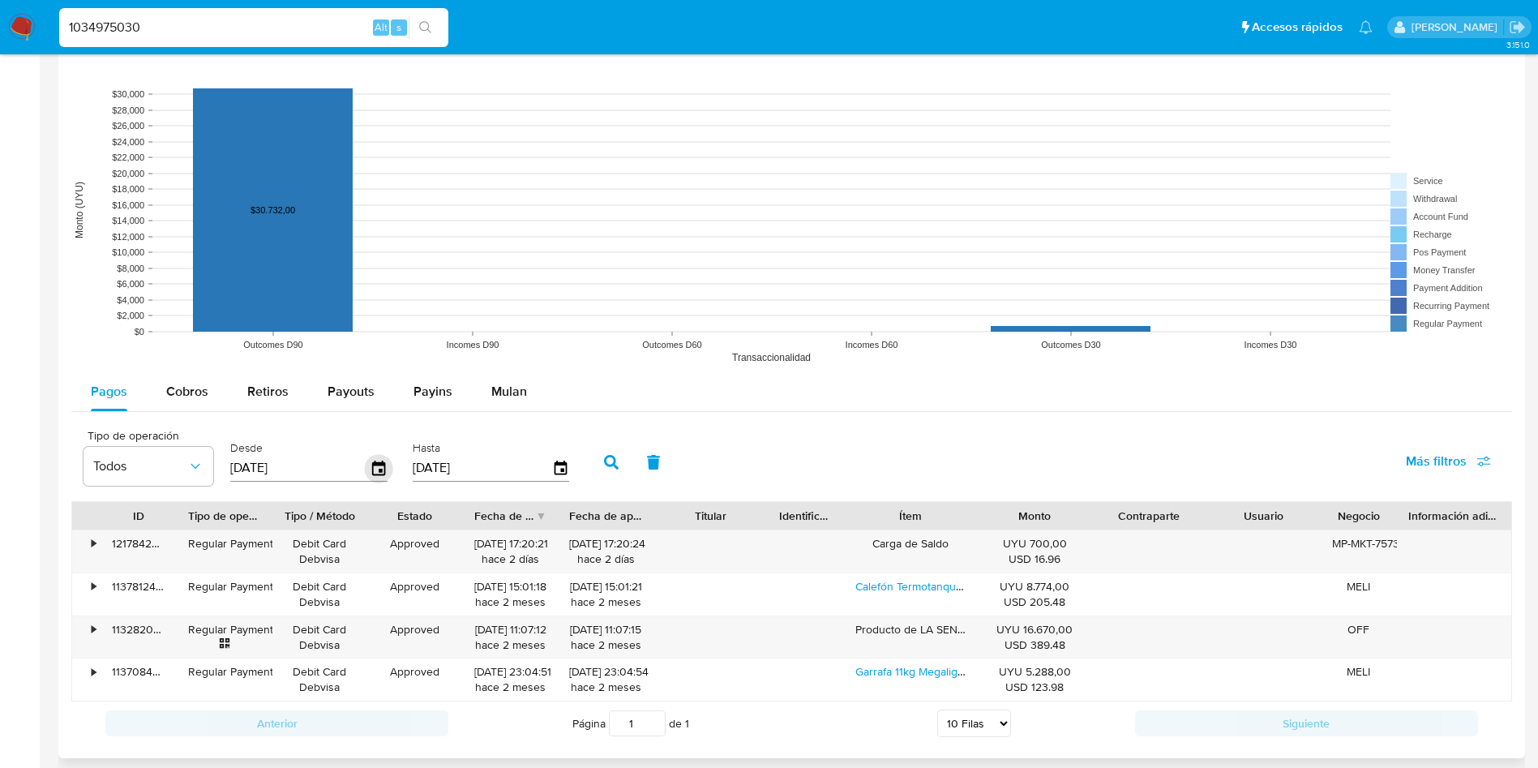
click at [387, 471] on icon "button" at bounding box center [379, 468] width 28 height 28
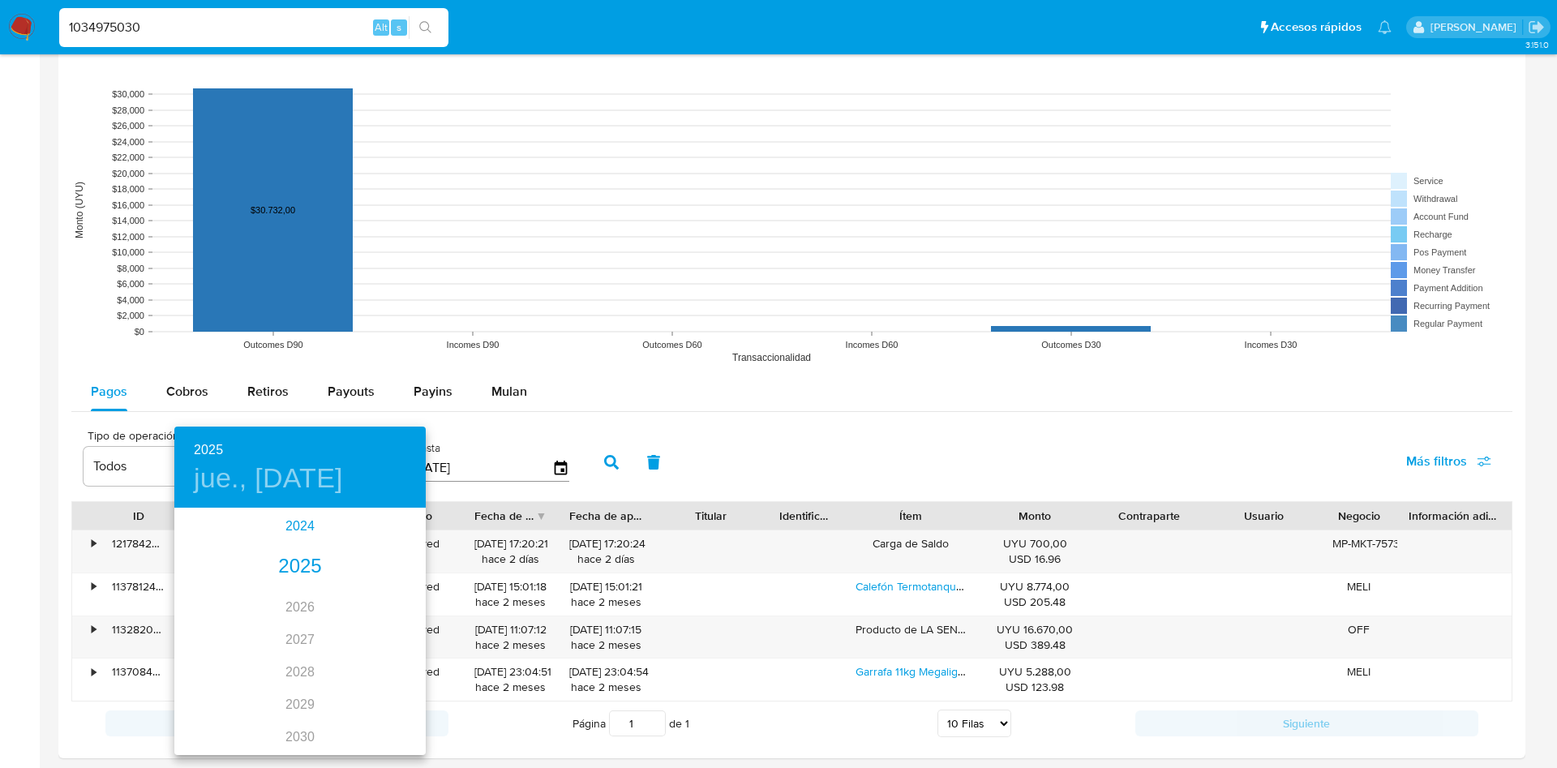
click at [306, 533] on div "2024" at bounding box center [299, 526] width 251 height 32
click at [302, 657] on div "ago." at bounding box center [300, 662] width 84 height 61
type input "[DATE]"
click at [302, 657] on p "15" at bounding box center [299, 652] width 13 height 16
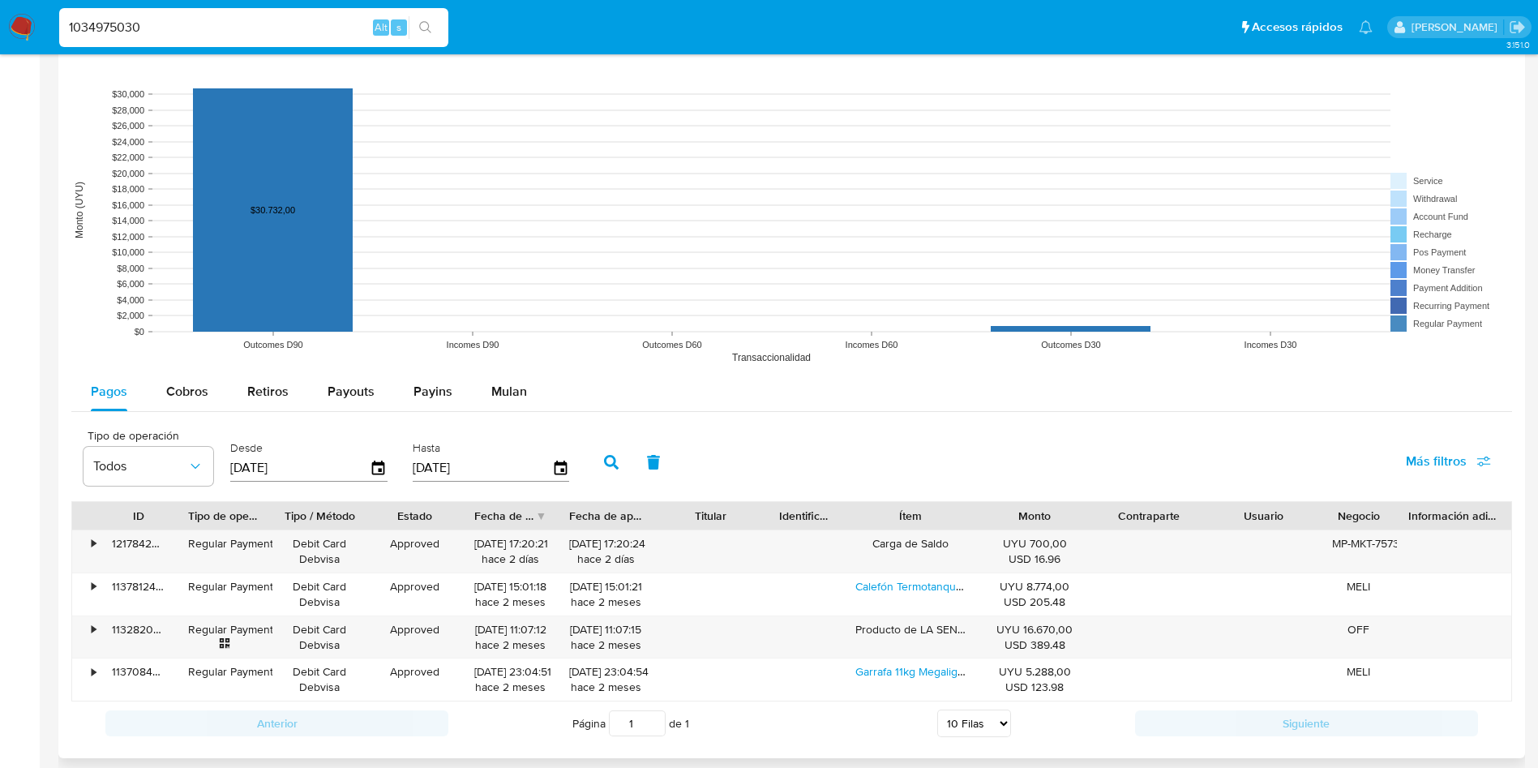
click at [598, 460] on button "button" at bounding box center [611, 462] width 42 height 39
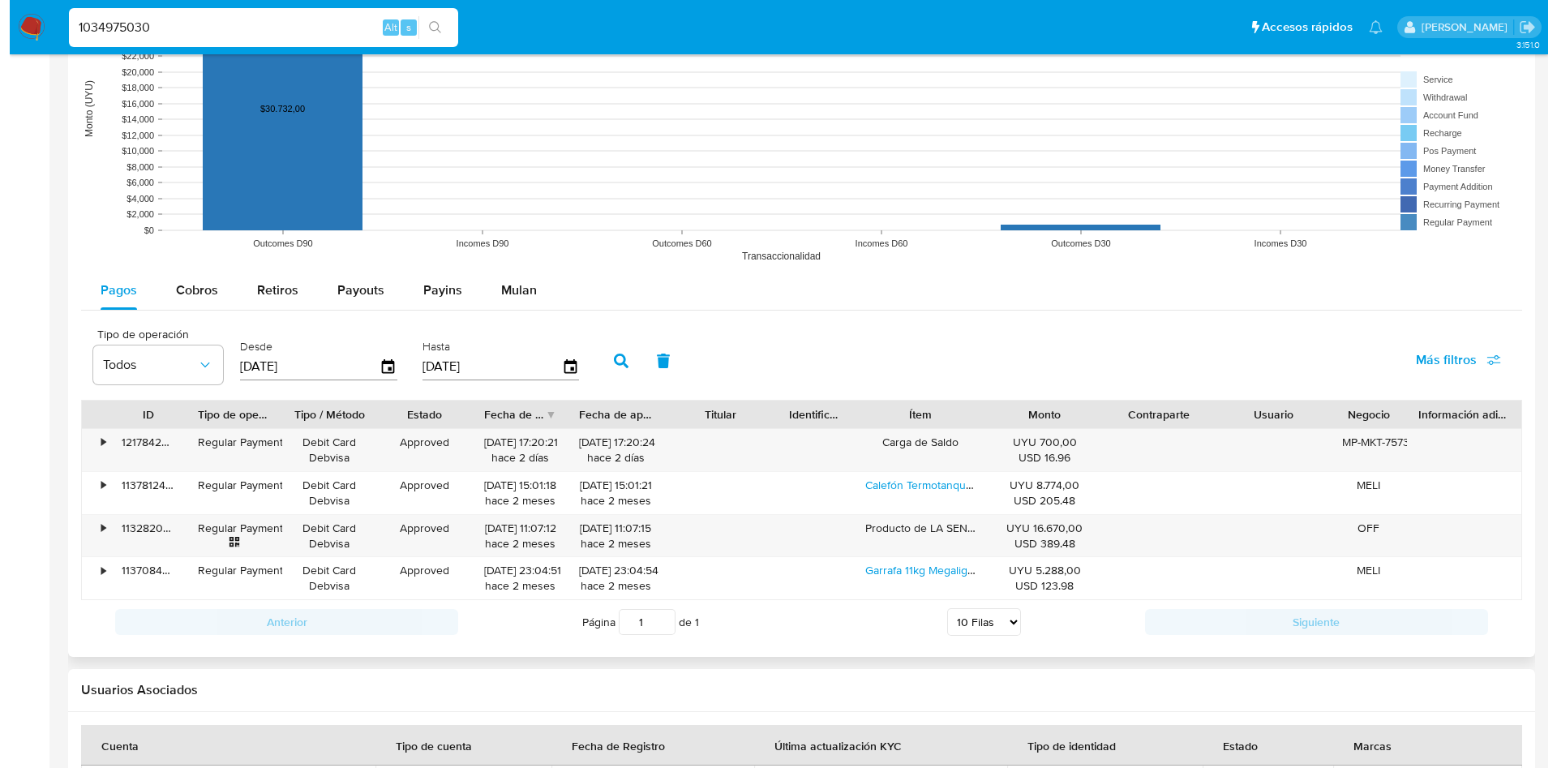
scroll to position [1456, 0]
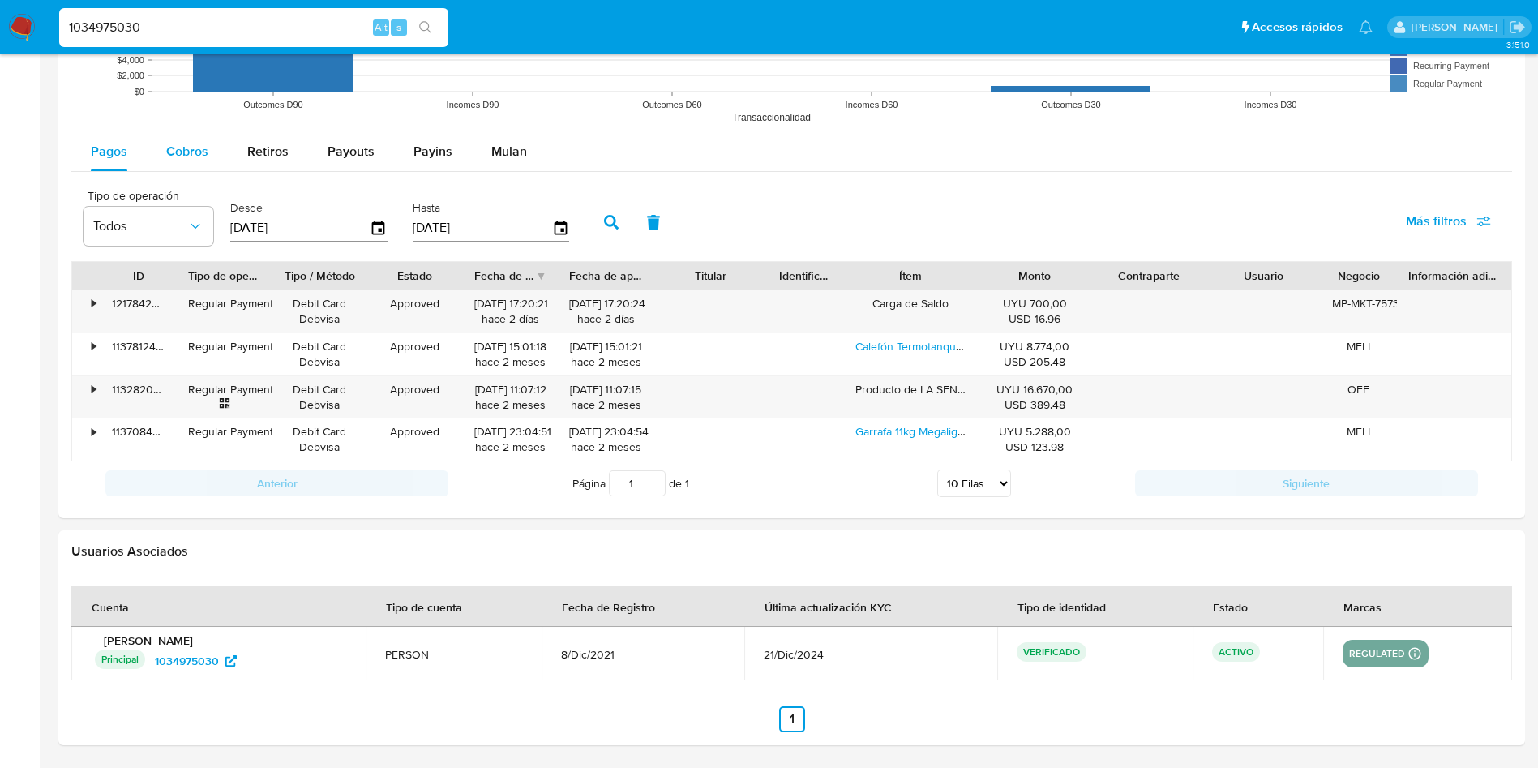
click at [201, 153] on span "Cobros" at bounding box center [187, 151] width 42 height 19
select select "10"
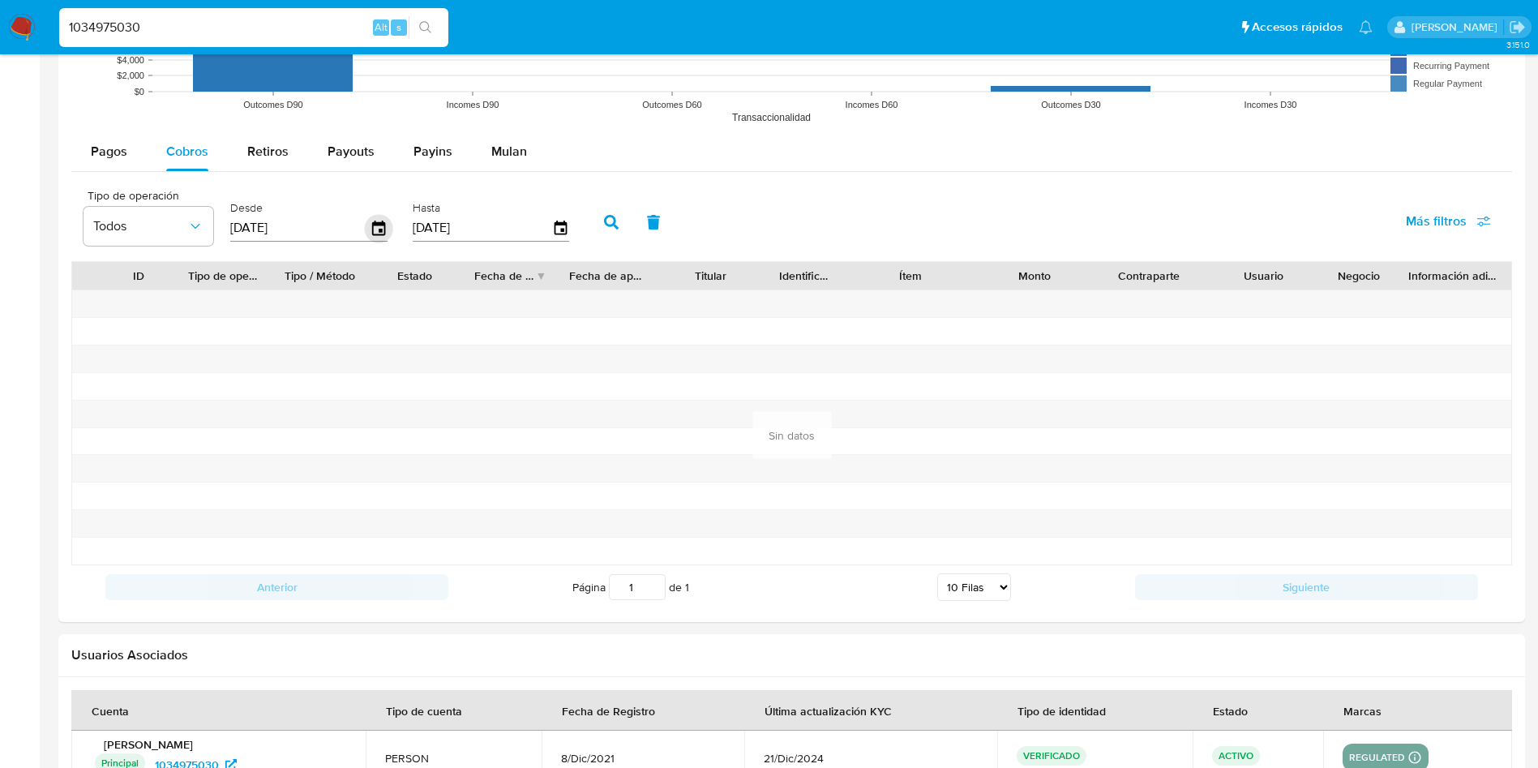
click at [381, 233] on icon "button" at bounding box center [379, 228] width 28 height 28
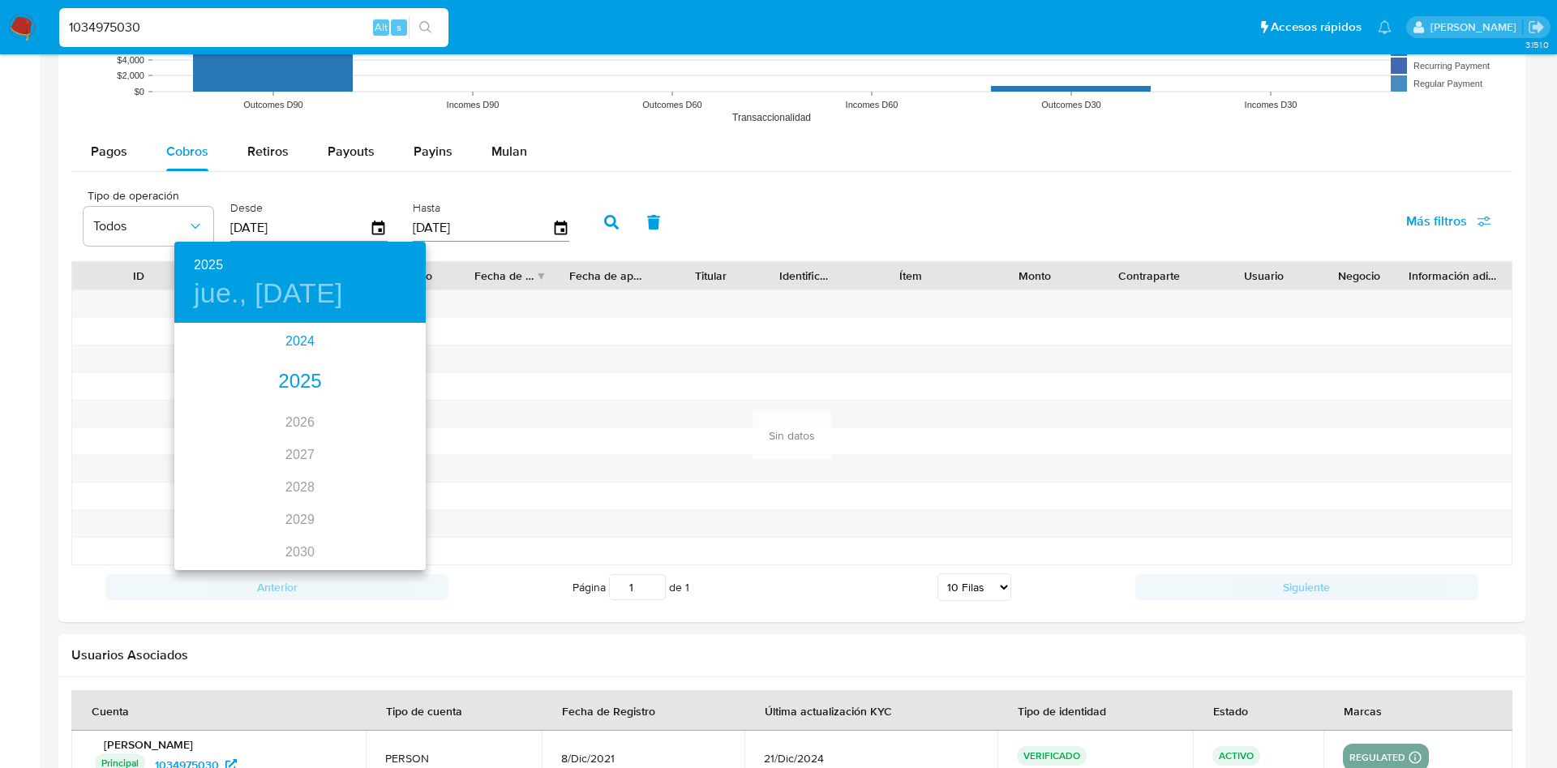
click at [290, 344] on div "2024" at bounding box center [299, 341] width 251 height 32
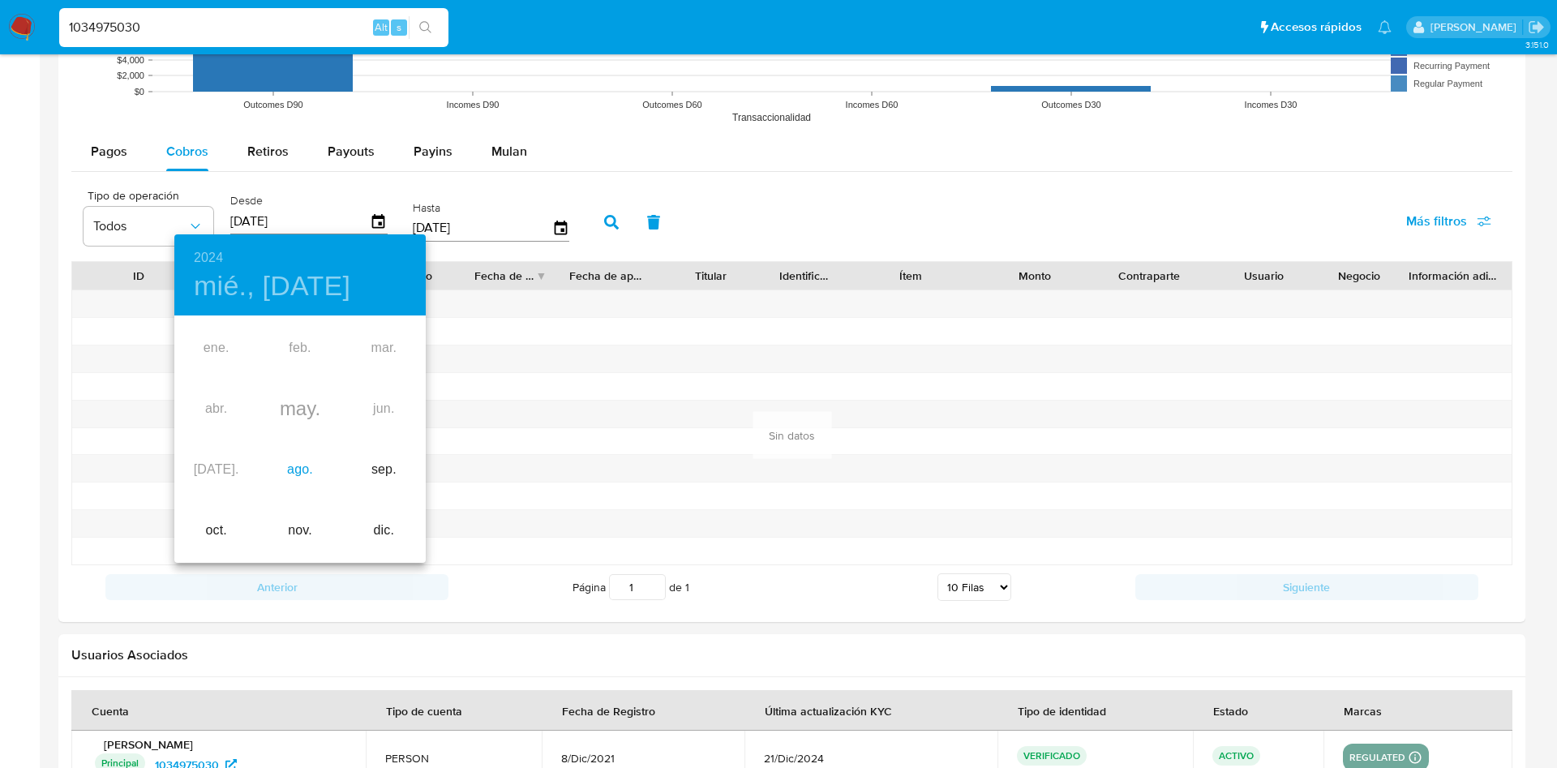
click at [296, 467] on div "ago." at bounding box center [300, 469] width 84 height 61
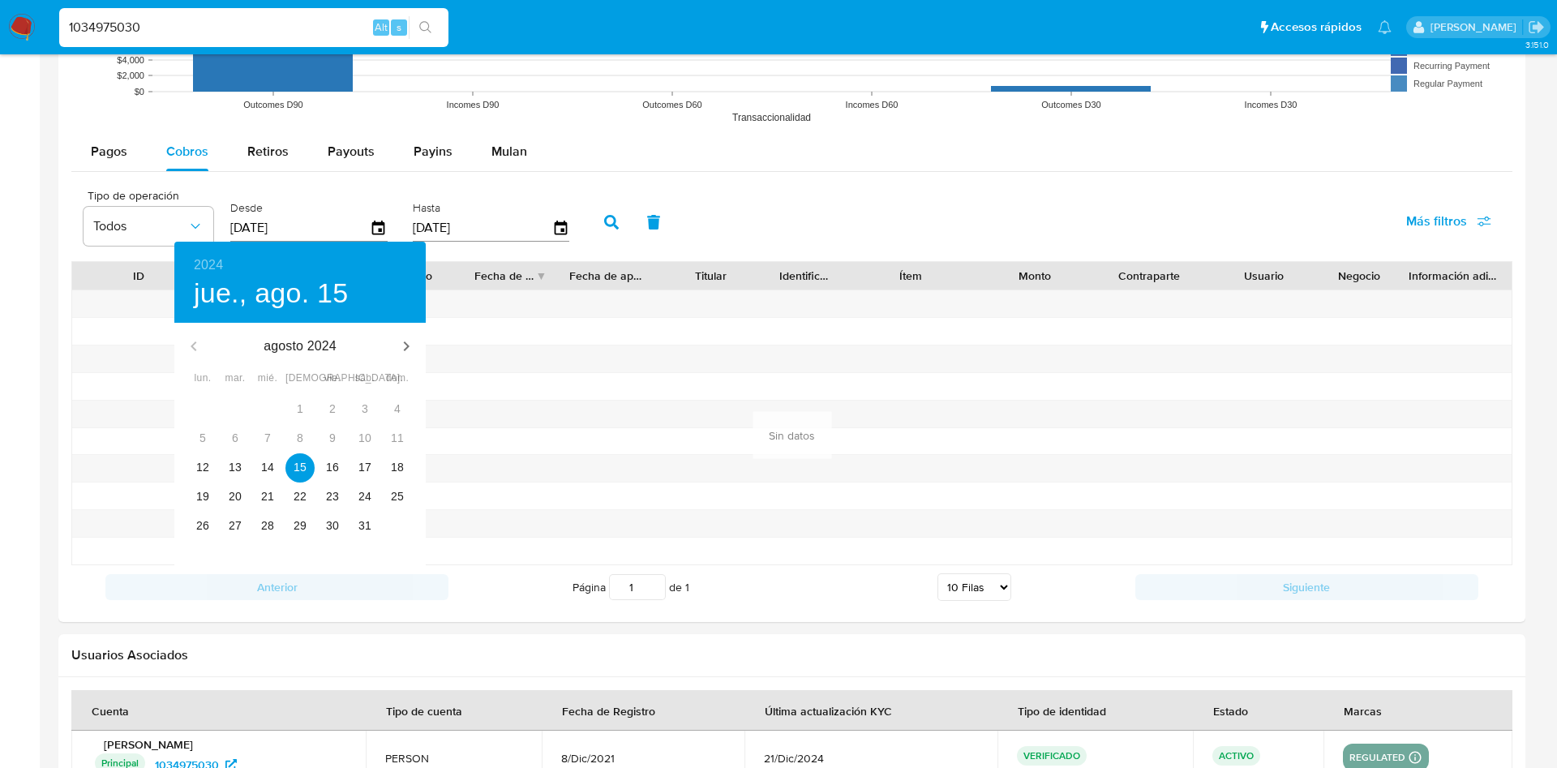
type input "[DATE]"
click at [296, 465] on p "15" at bounding box center [299, 467] width 13 height 16
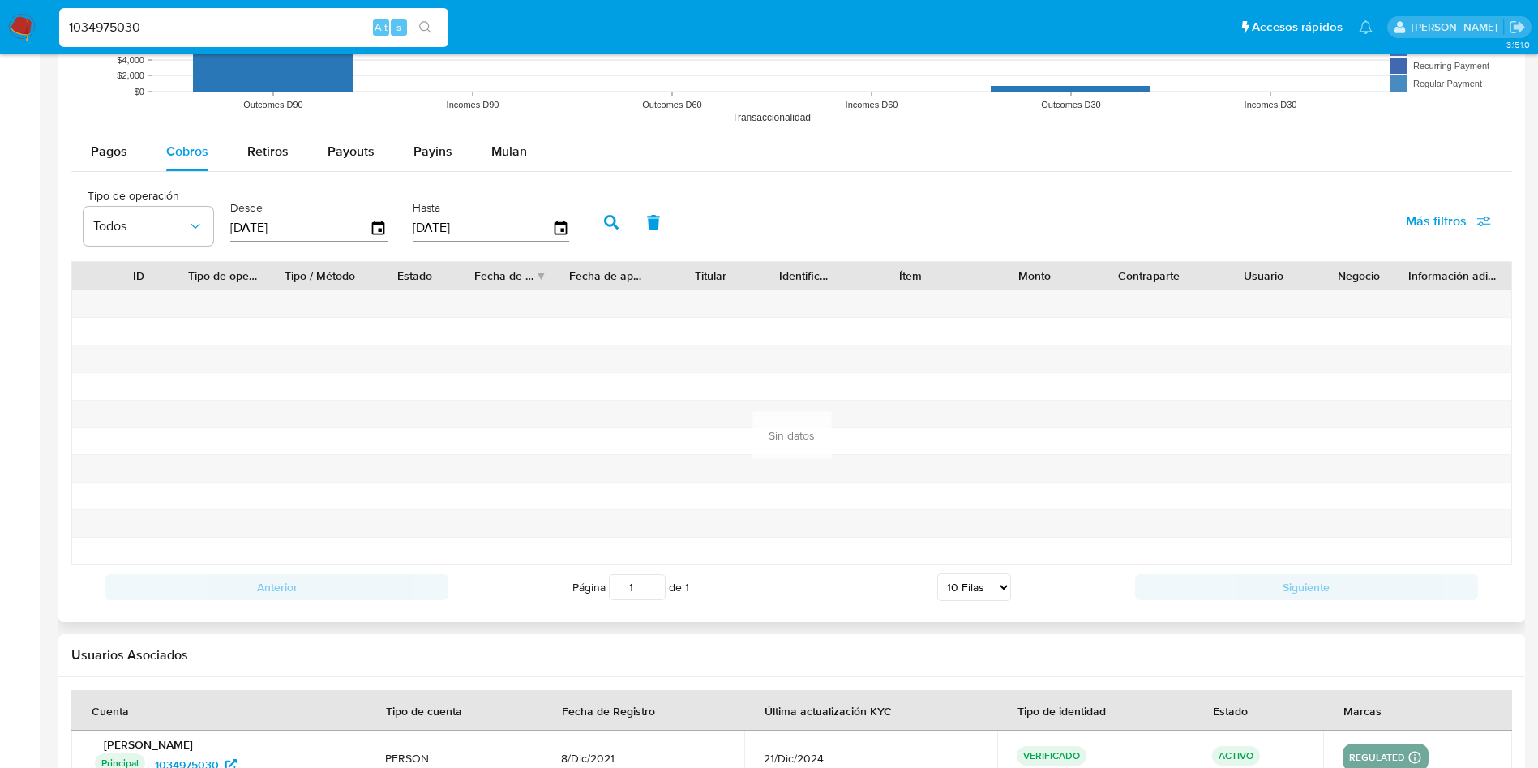
click at [609, 217] on icon "button" at bounding box center [611, 222] width 15 height 15
click at [269, 155] on span "Retiros" at bounding box center [267, 151] width 41 height 19
select select "10"
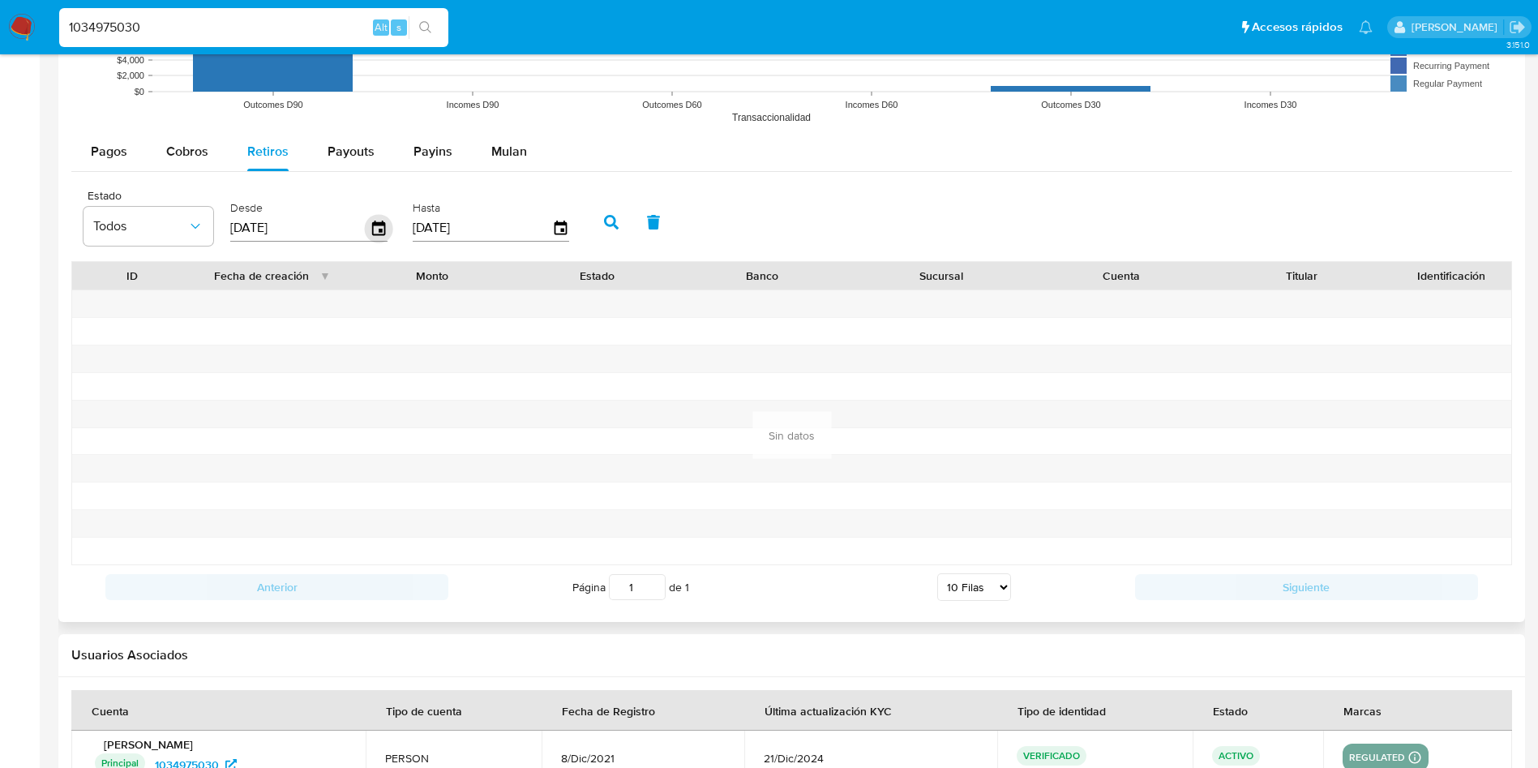
click at [375, 233] on icon "button" at bounding box center [378, 228] width 13 height 15
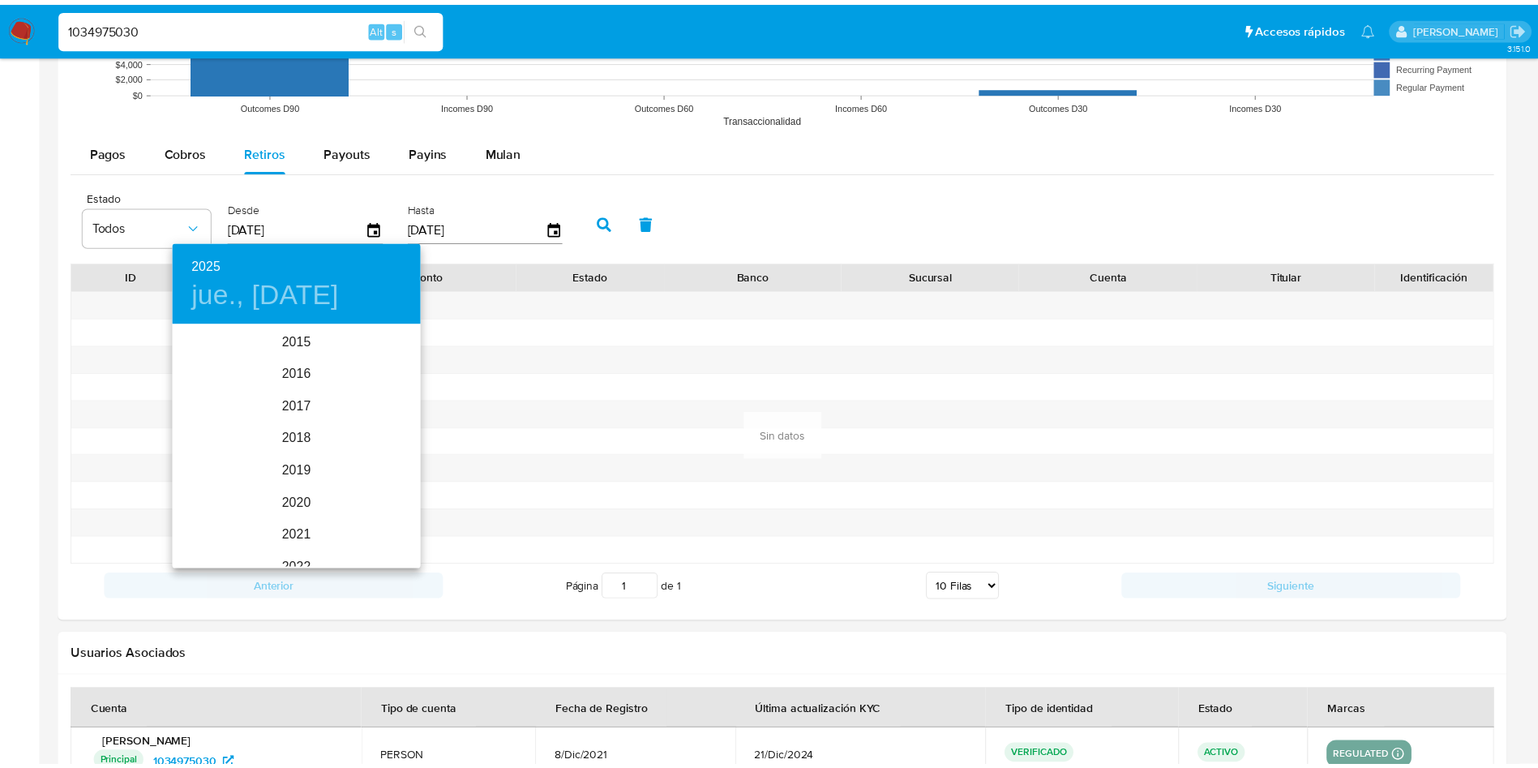
scroll to position [227, 0]
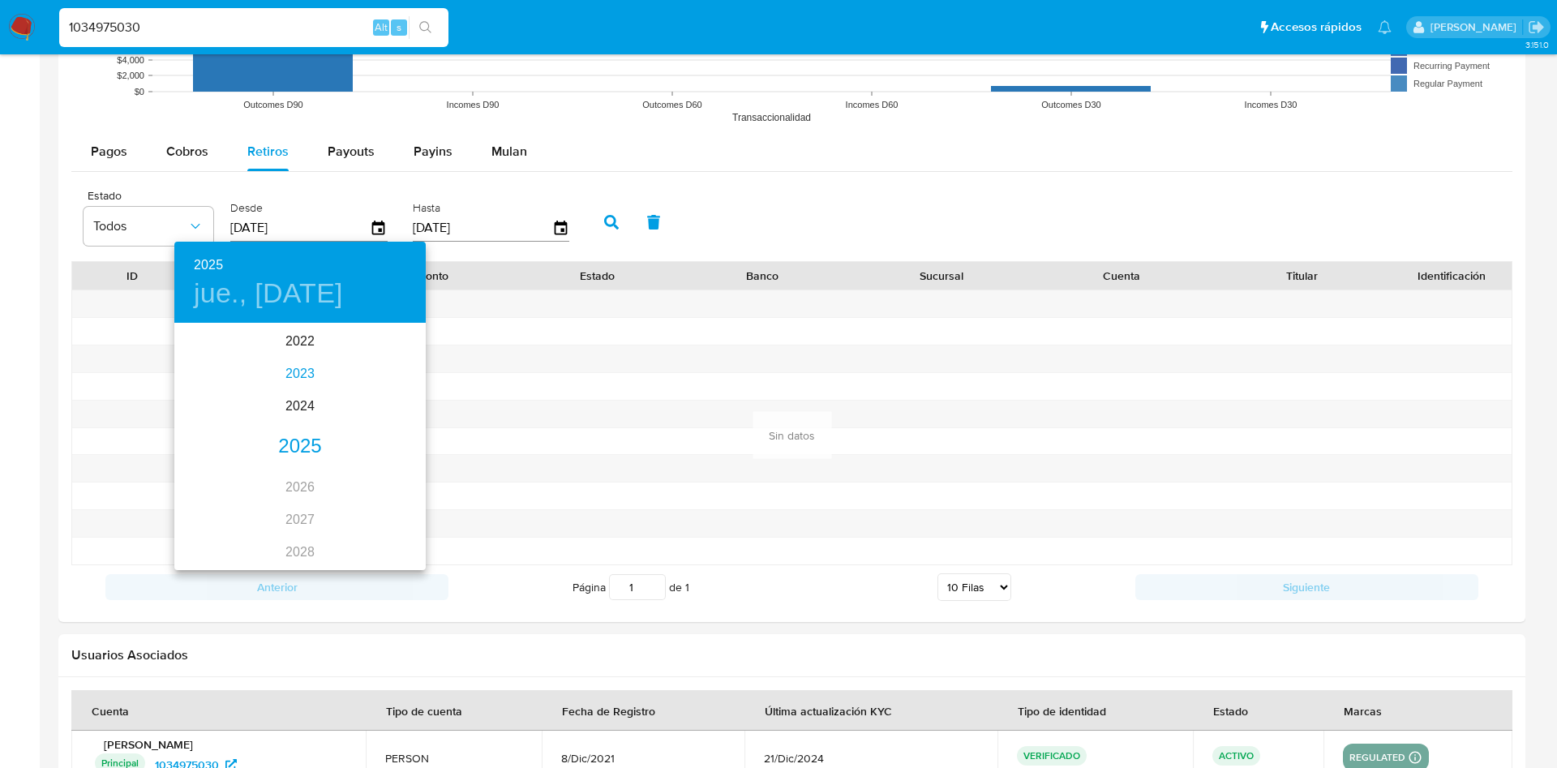
click at [298, 379] on div "2023" at bounding box center [299, 374] width 251 height 32
type input "[DATE]"
click at [298, 406] on div "may." at bounding box center [300, 416] width 84 height 61
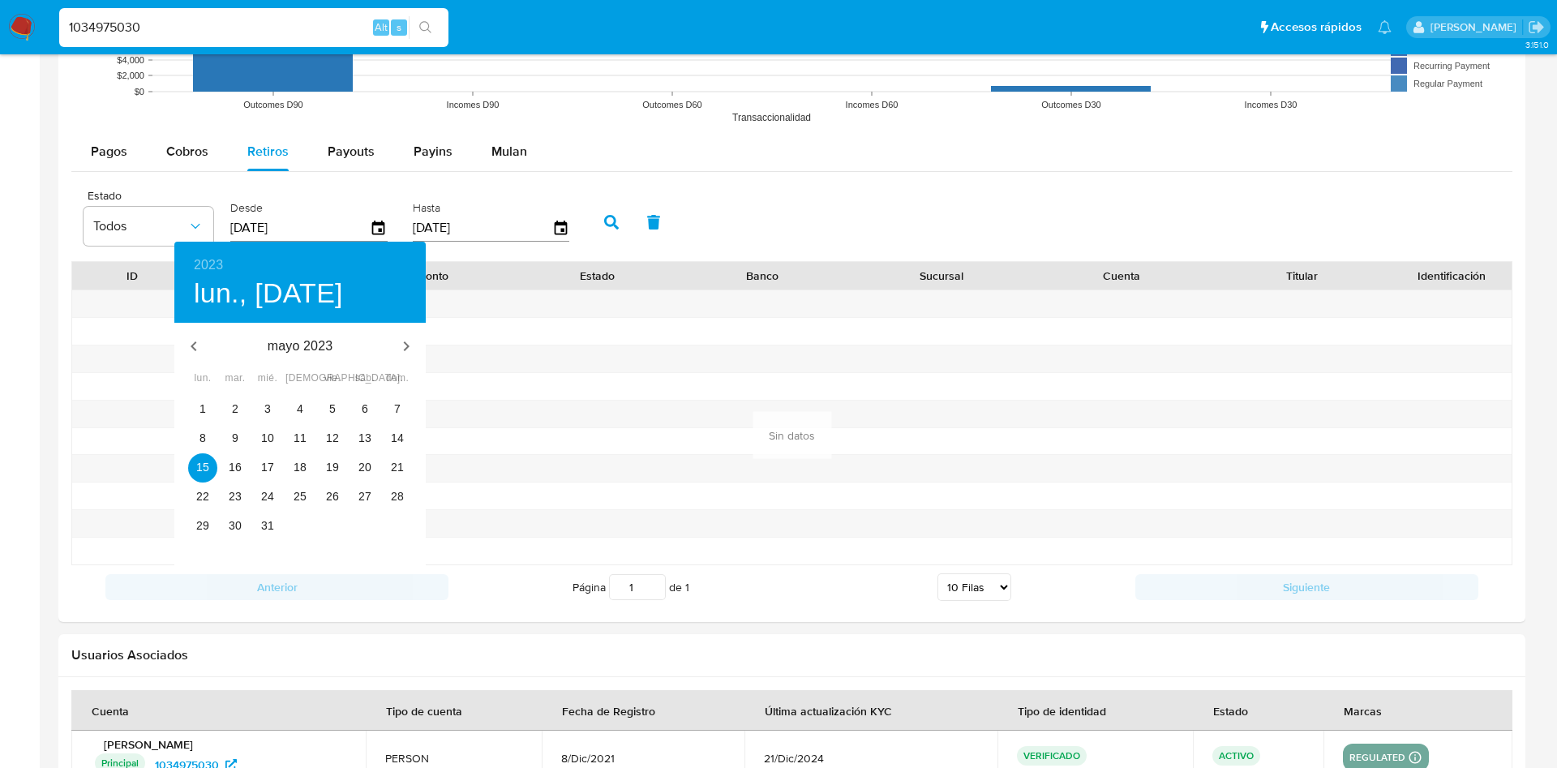
click at [612, 219] on div at bounding box center [778, 384] width 1557 height 768
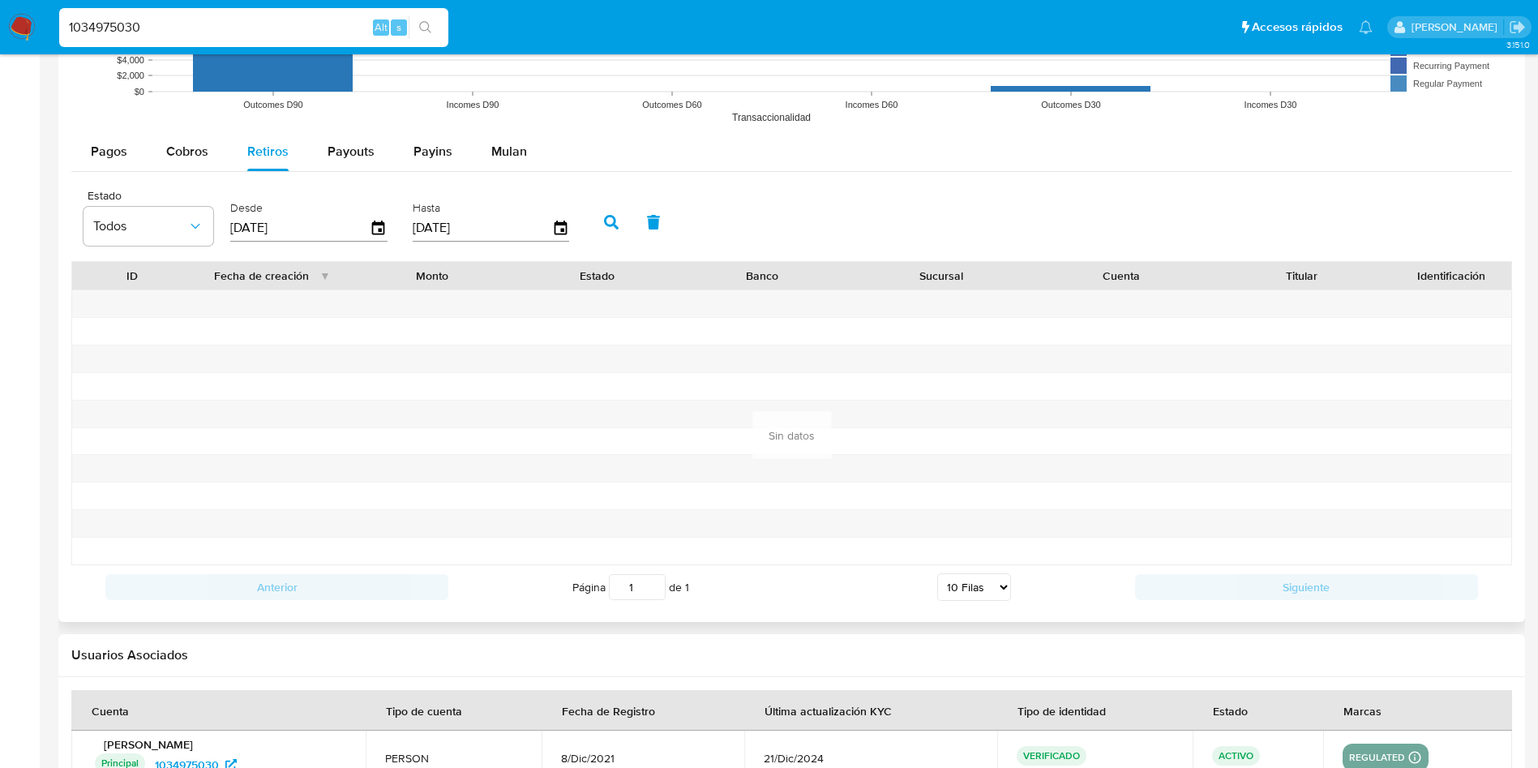
click at [612, 217] on icon "button" at bounding box center [611, 222] width 15 height 15
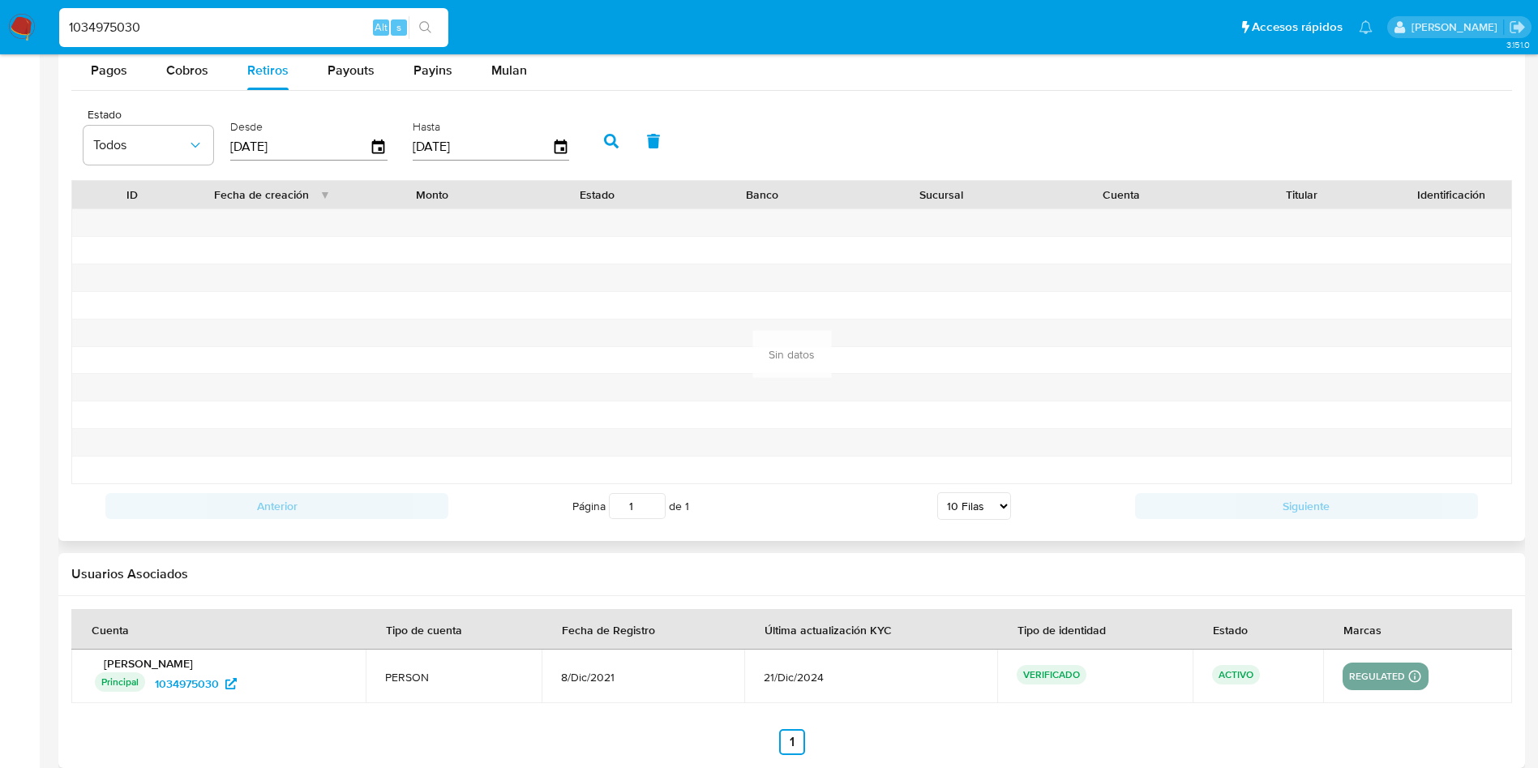
scroll to position [1560, 0]
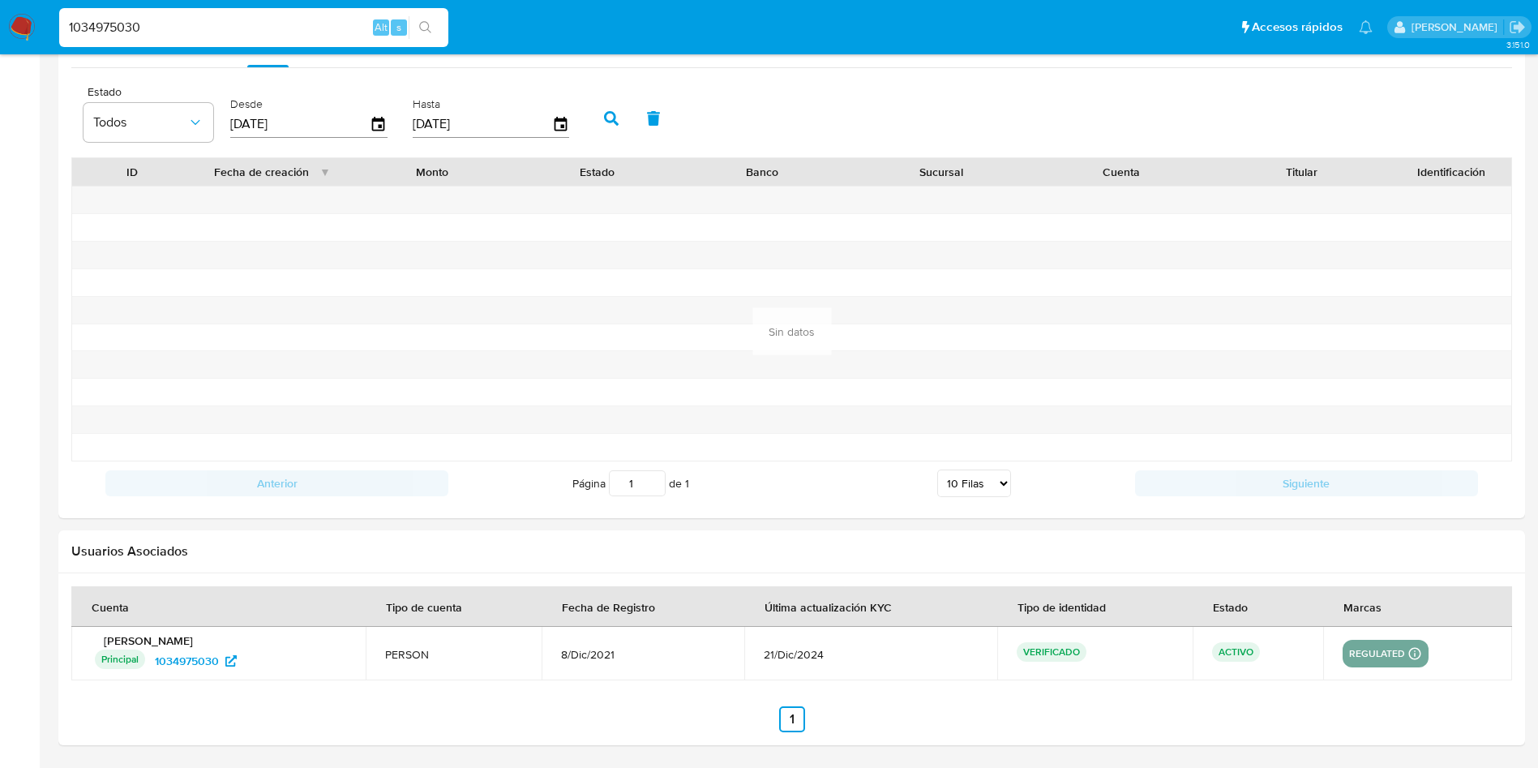
click at [610, 121] on icon "button" at bounding box center [611, 118] width 15 height 15
click at [233, 36] on input "1034975030" at bounding box center [253, 27] width 389 height 21
paste input "60461836"
type input "1060461836"
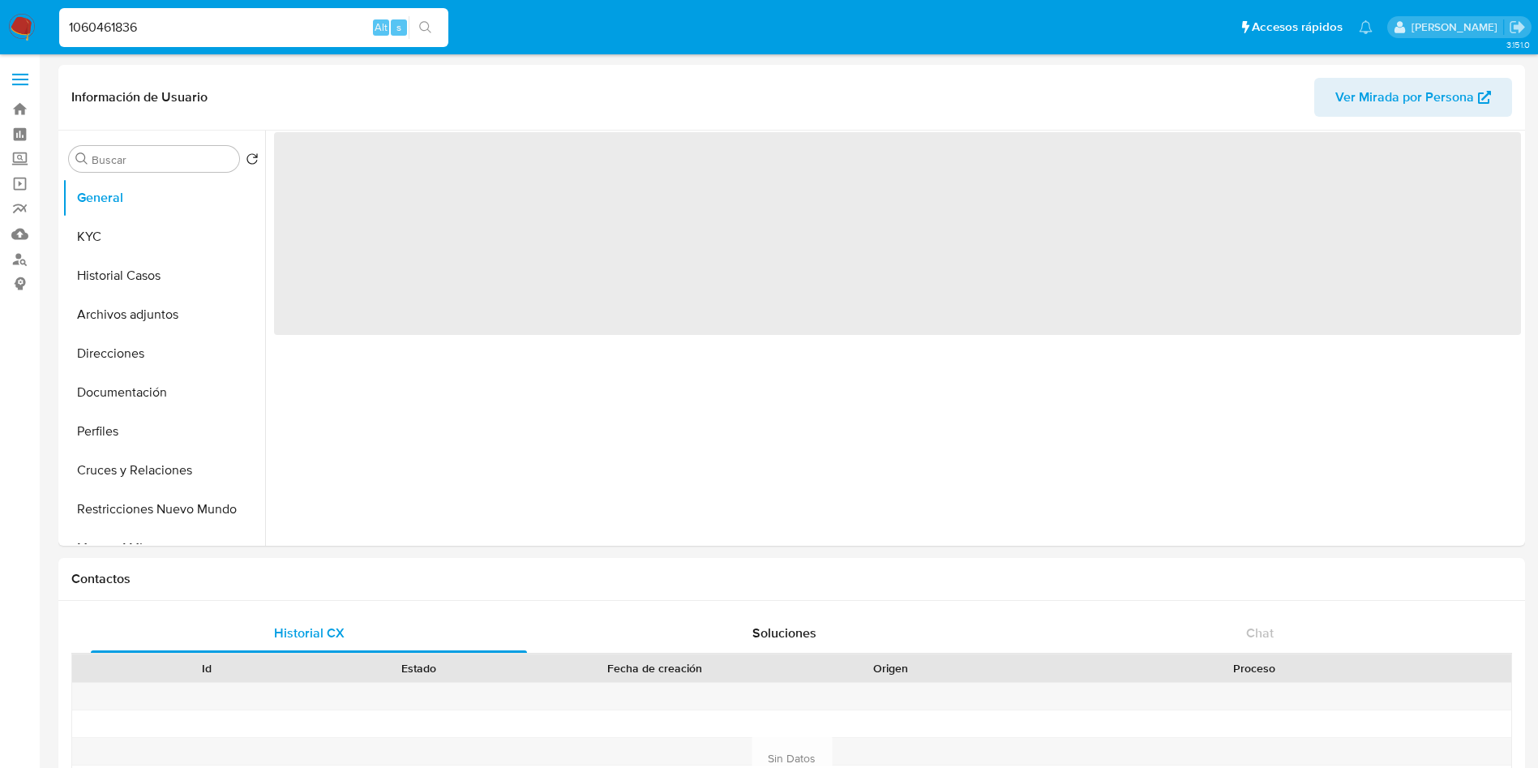
select select "10"
